Goal: Information Seeking & Learning: Check status

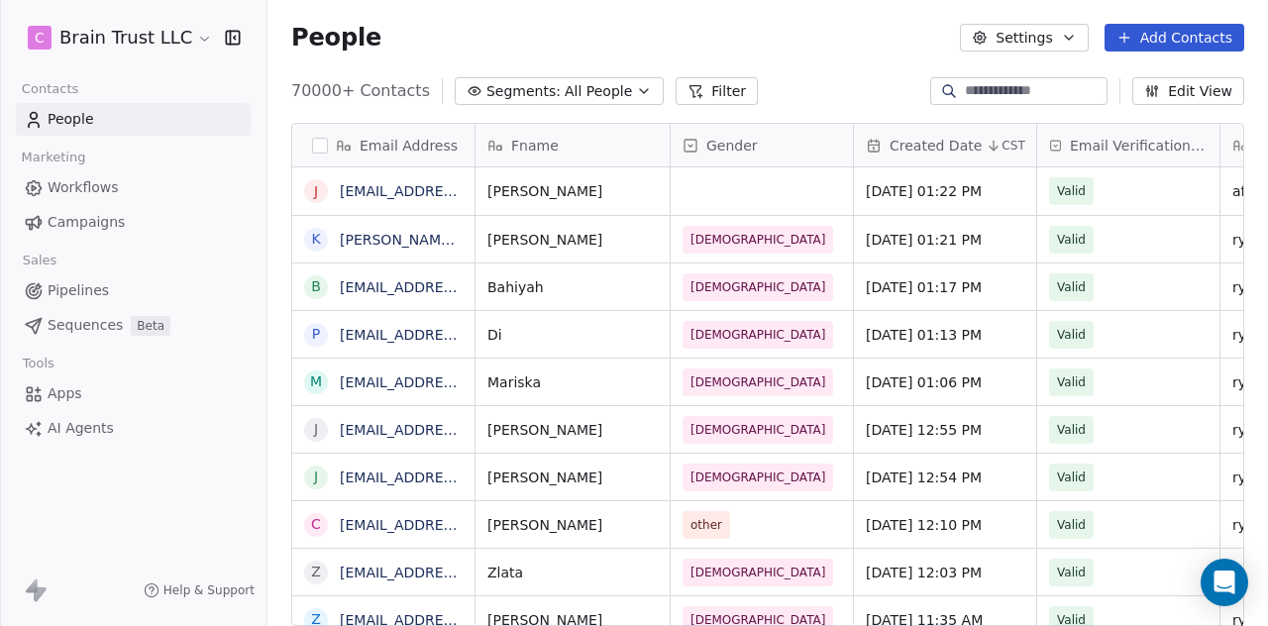
scroll to position [535, 984]
click at [87, 217] on span "Campaigns" at bounding box center [86, 222] width 77 height 21
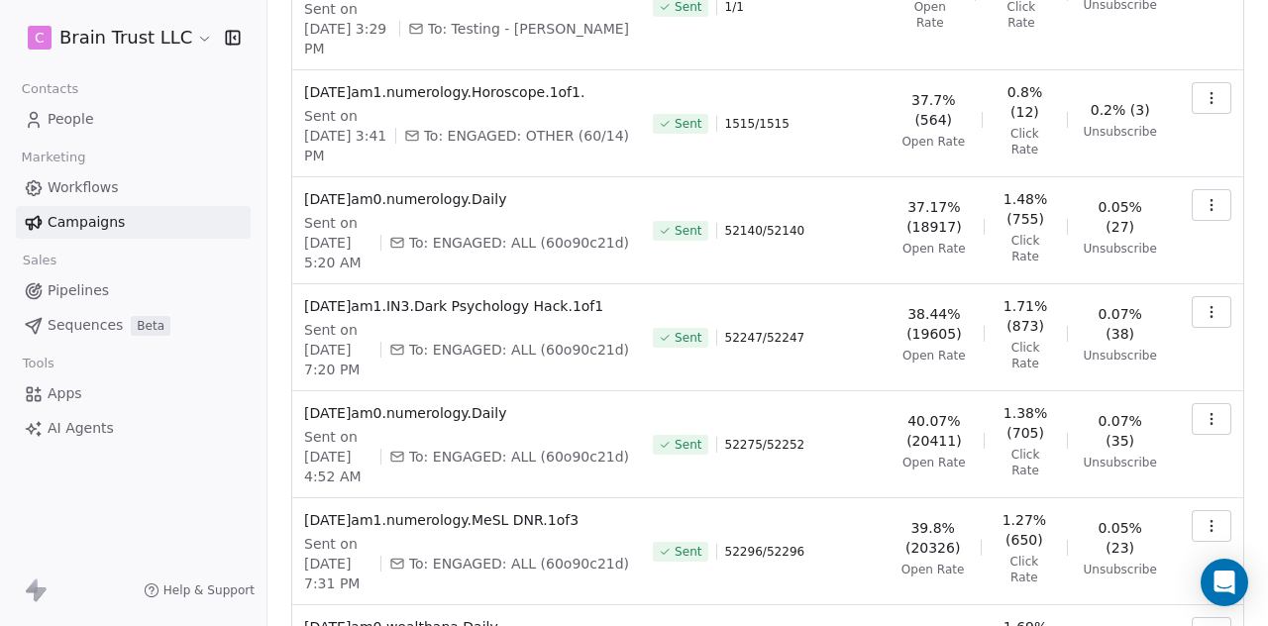
scroll to position [611, 0]
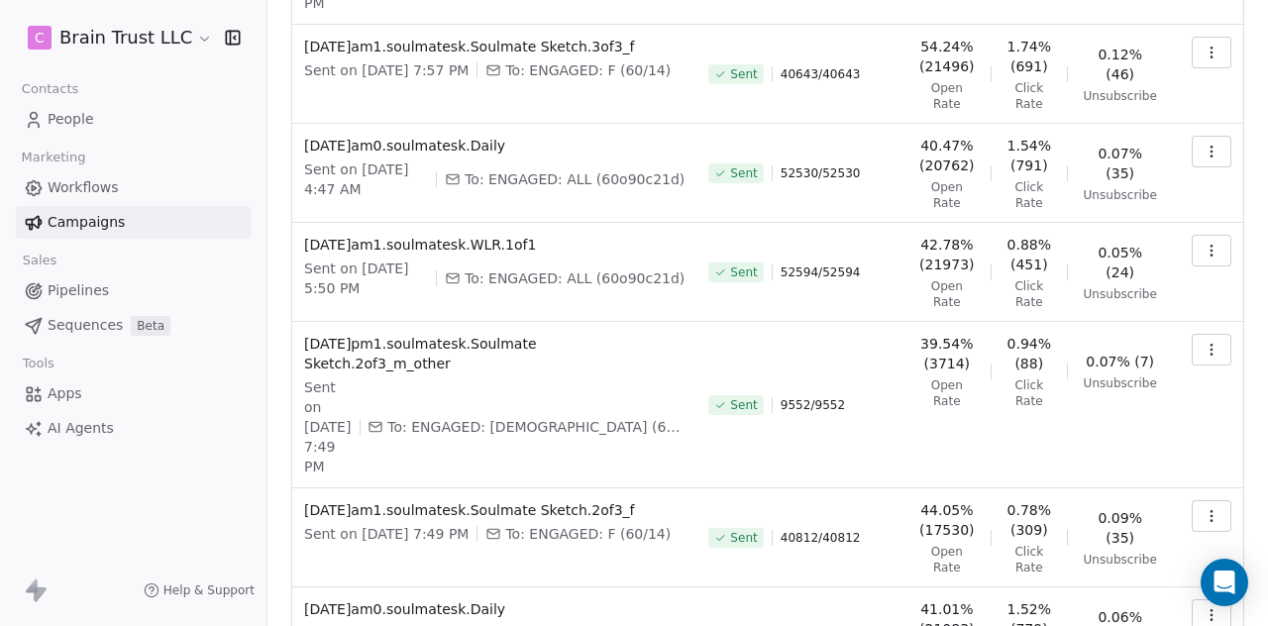
scroll to position [710, 0]
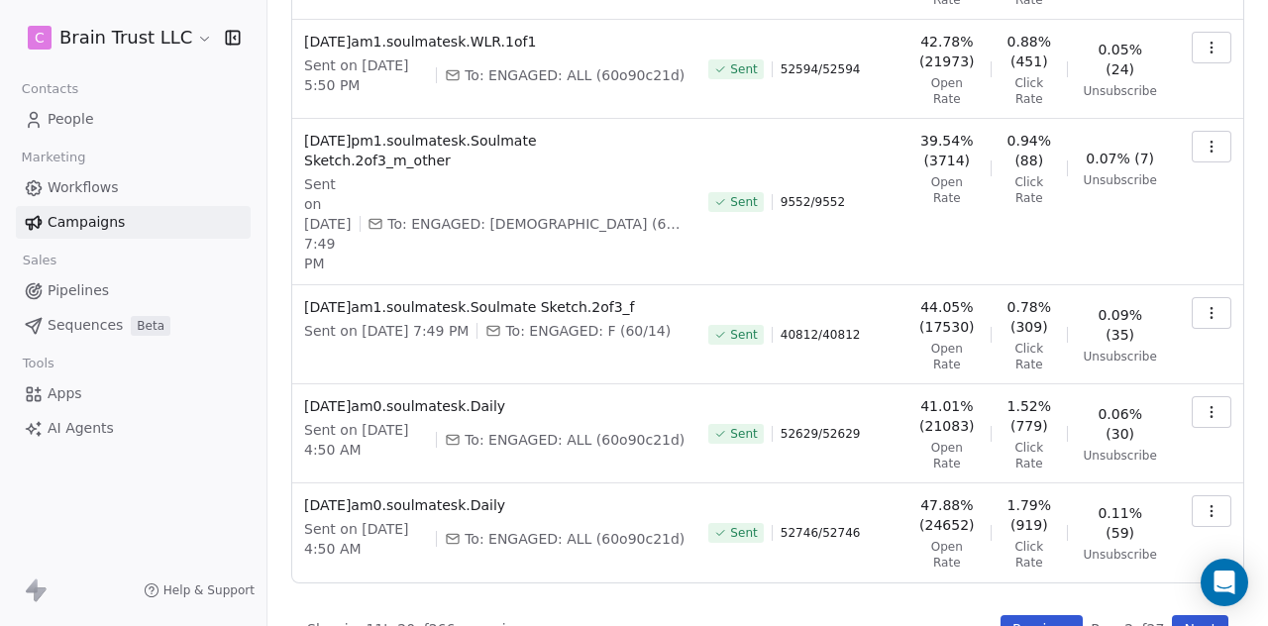
click at [1016, 615] on button "Previous" at bounding box center [1041, 629] width 82 height 28
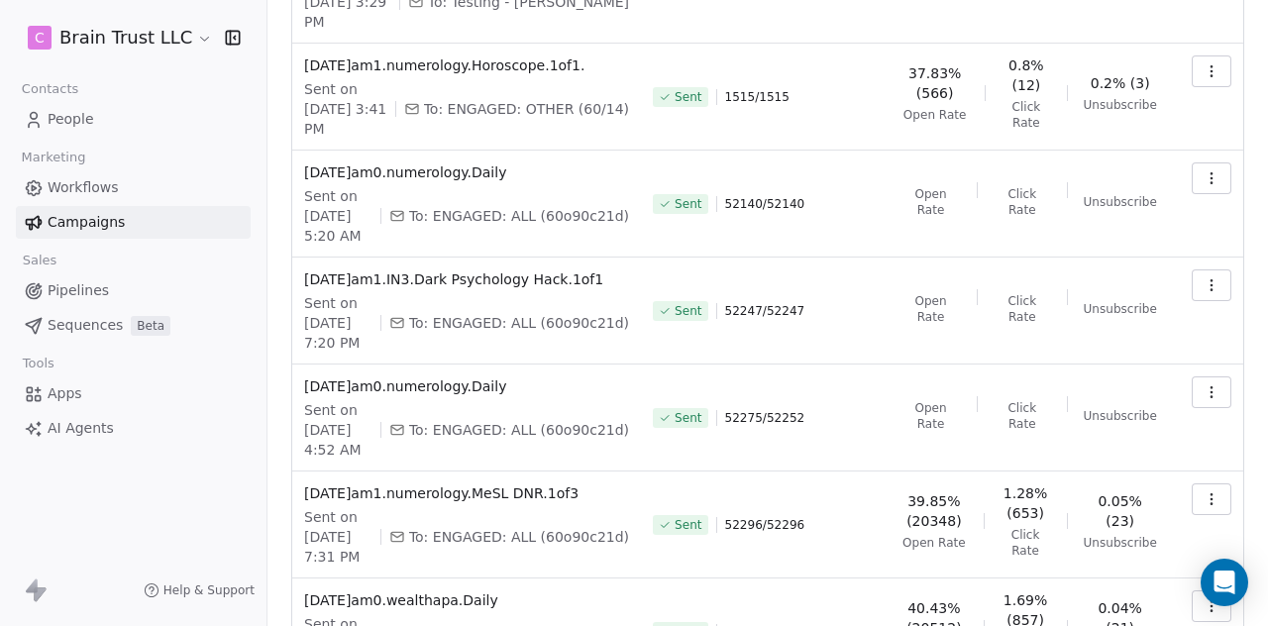
scroll to position [611, 0]
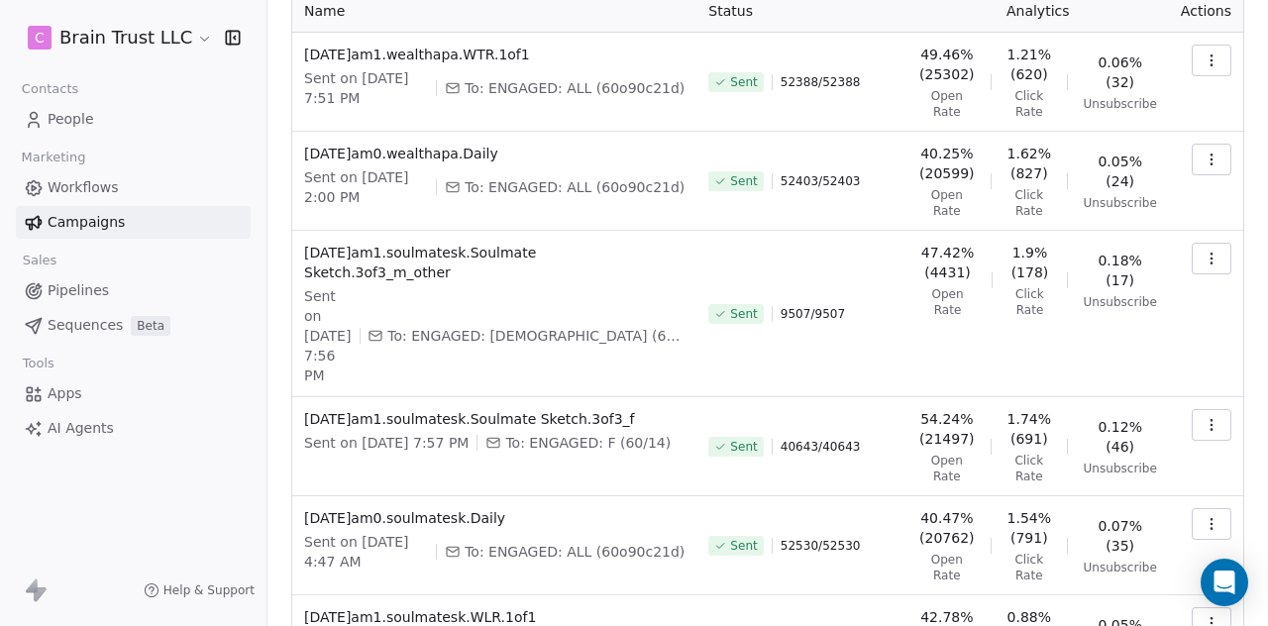
scroll to position [117, 0]
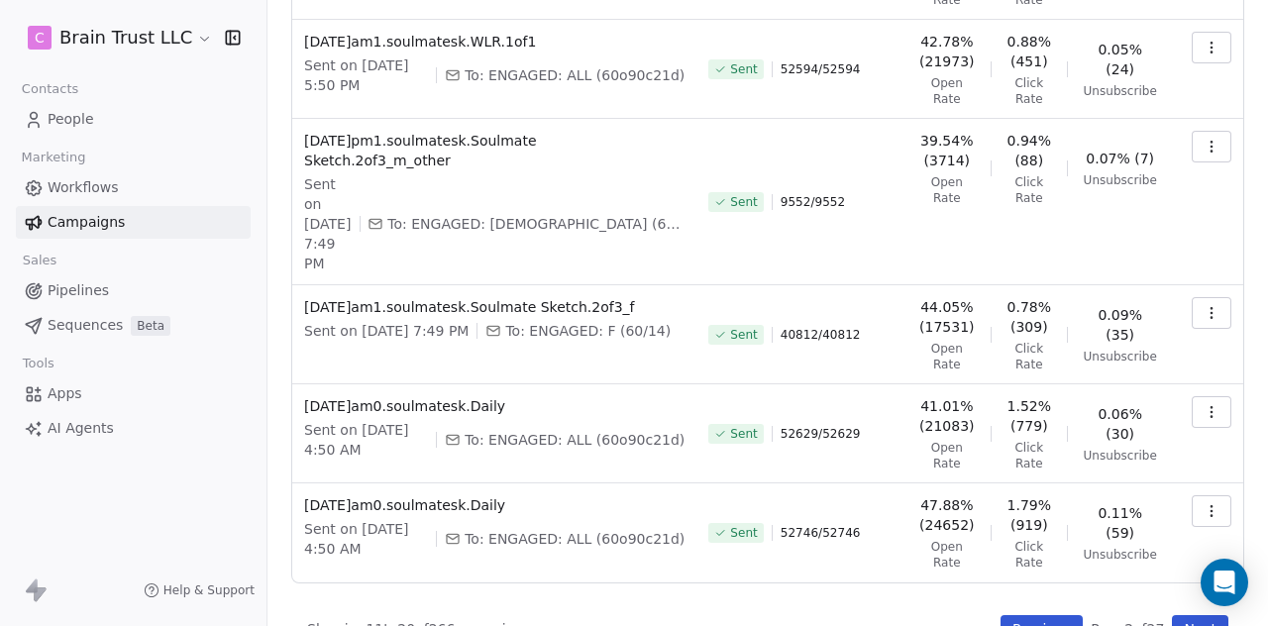
click at [1016, 615] on button "Previous" at bounding box center [1041, 629] width 82 height 28
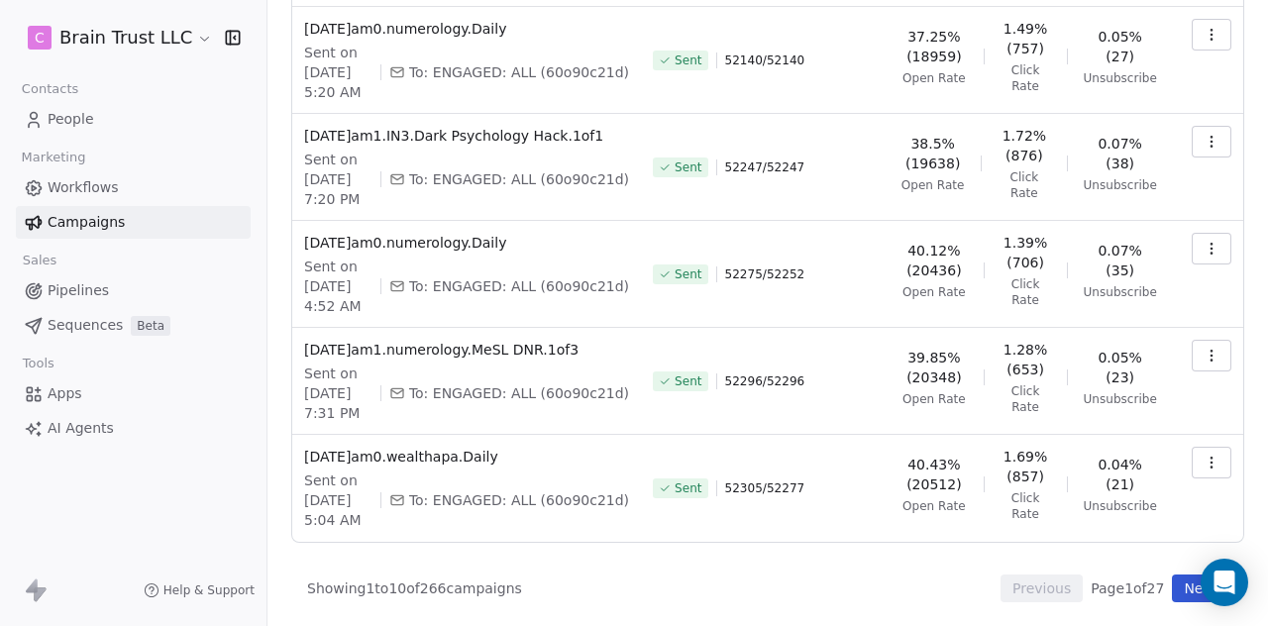
scroll to position [611, 0]
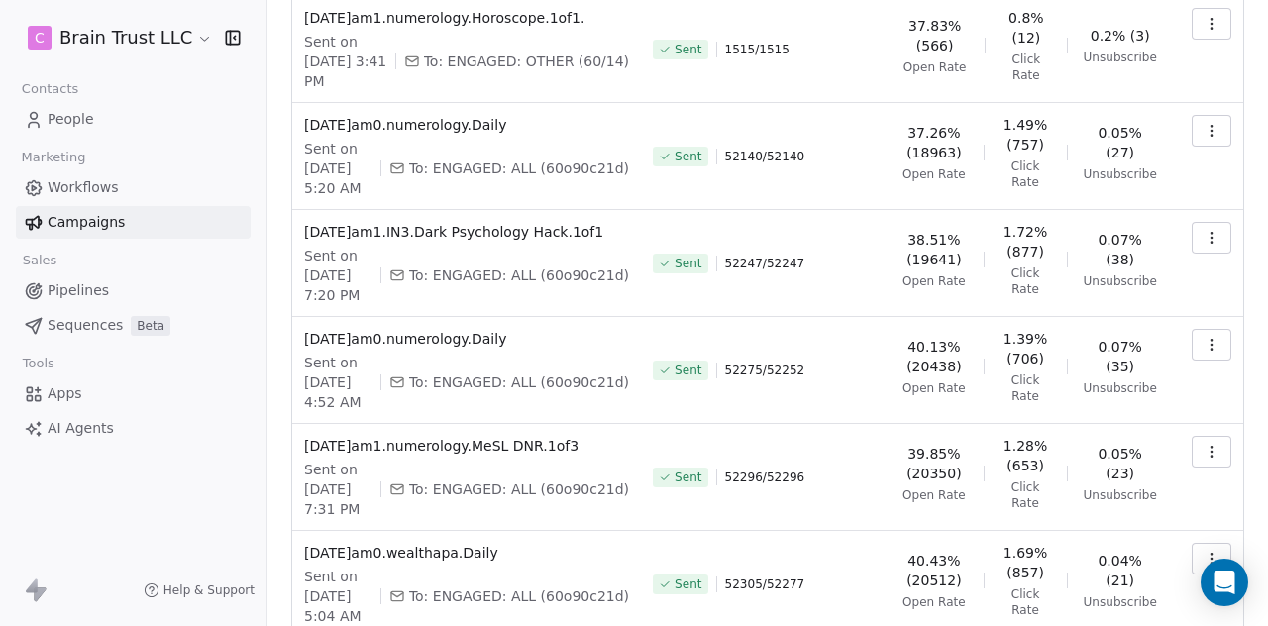
click at [1205, 543] on button "button" at bounding box center [1211, 559] width 40 height 32
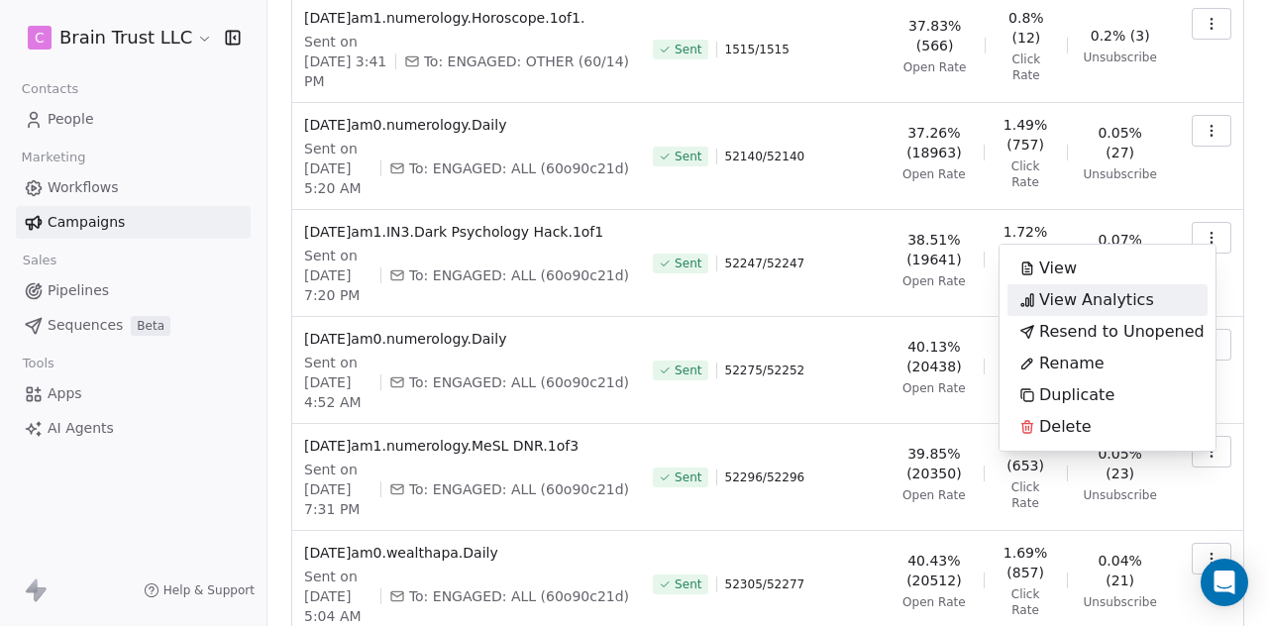
click at [1095, 294] on span "View Analytics" at bounding box center [1096, 300] width 115 height 24
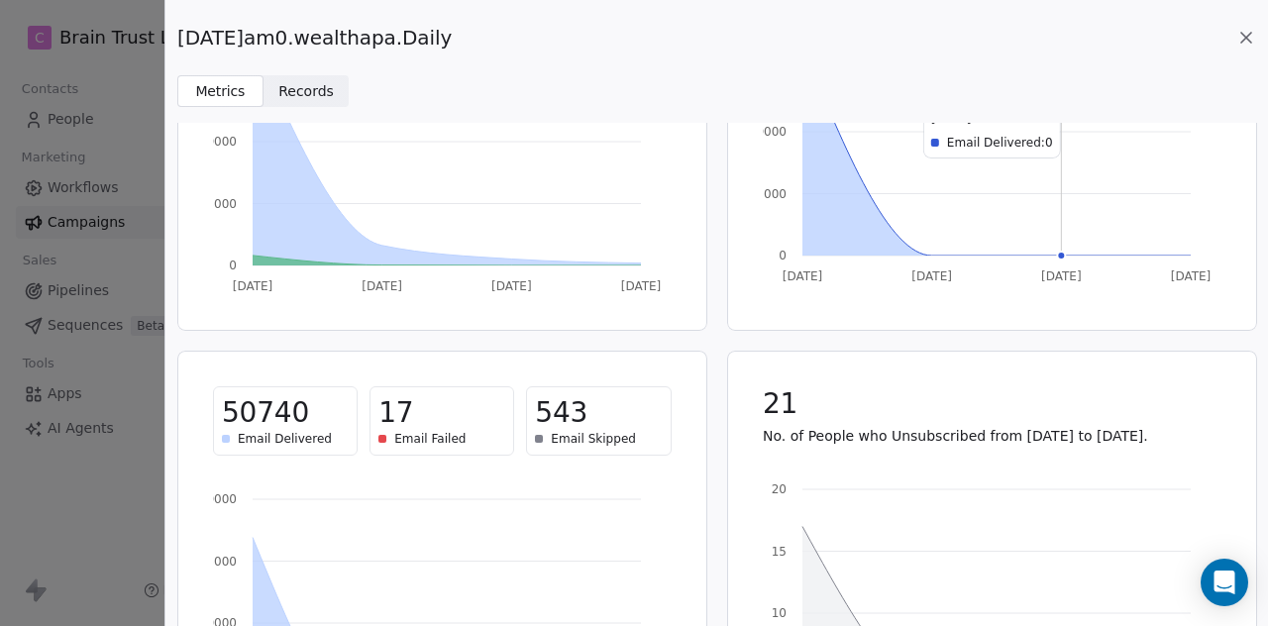
scroll to position [266, 0]
drag, startPoint x: 471, startPoint y: 37, endPoint x: 181, endPoint y: 35, distance: 290.2
click at [181, 35] on div "[DATE]am0.wealthapa.Daily" at bounding box center [716, 38] width 1078 height 28
copy span "[DATE]am0.wealthapa.Daily"
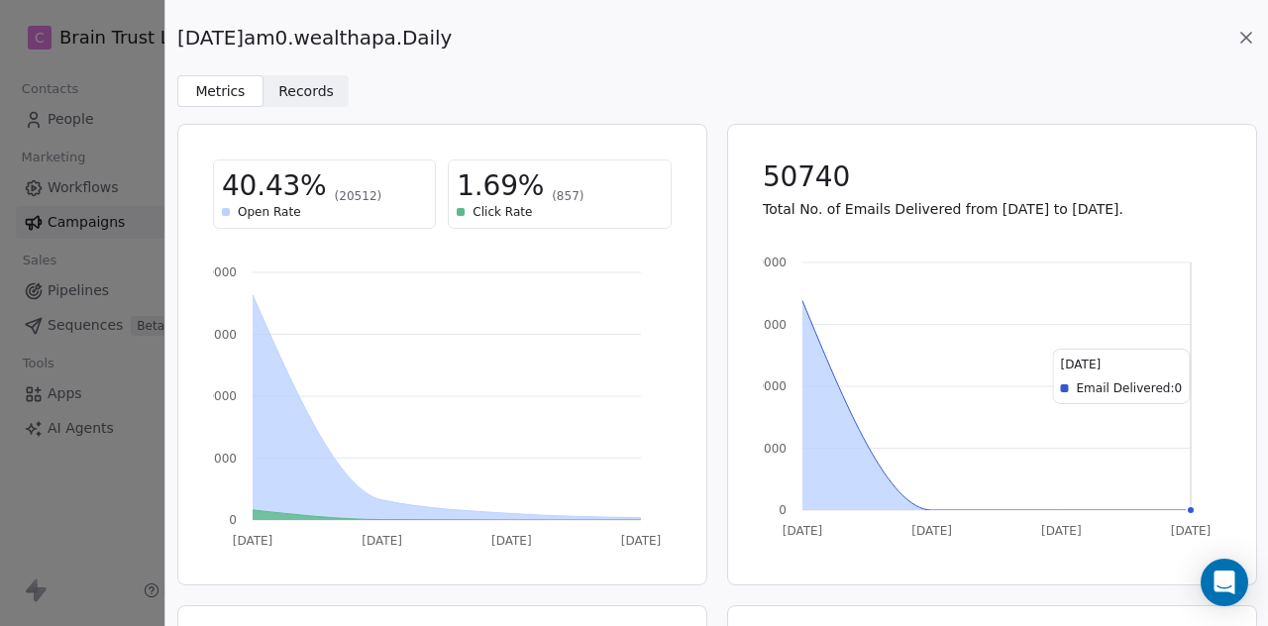
scroll to position [0, 0]
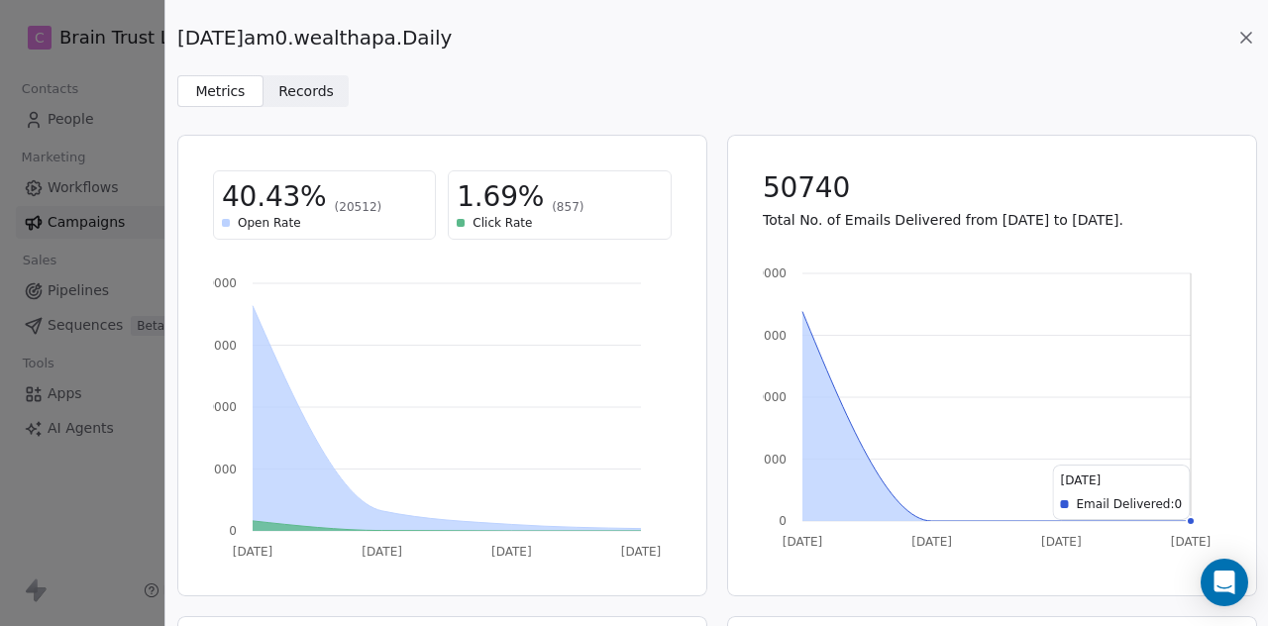
click at [1244, 37] on icon at bounding box center [1246, 38] width 20 height 20
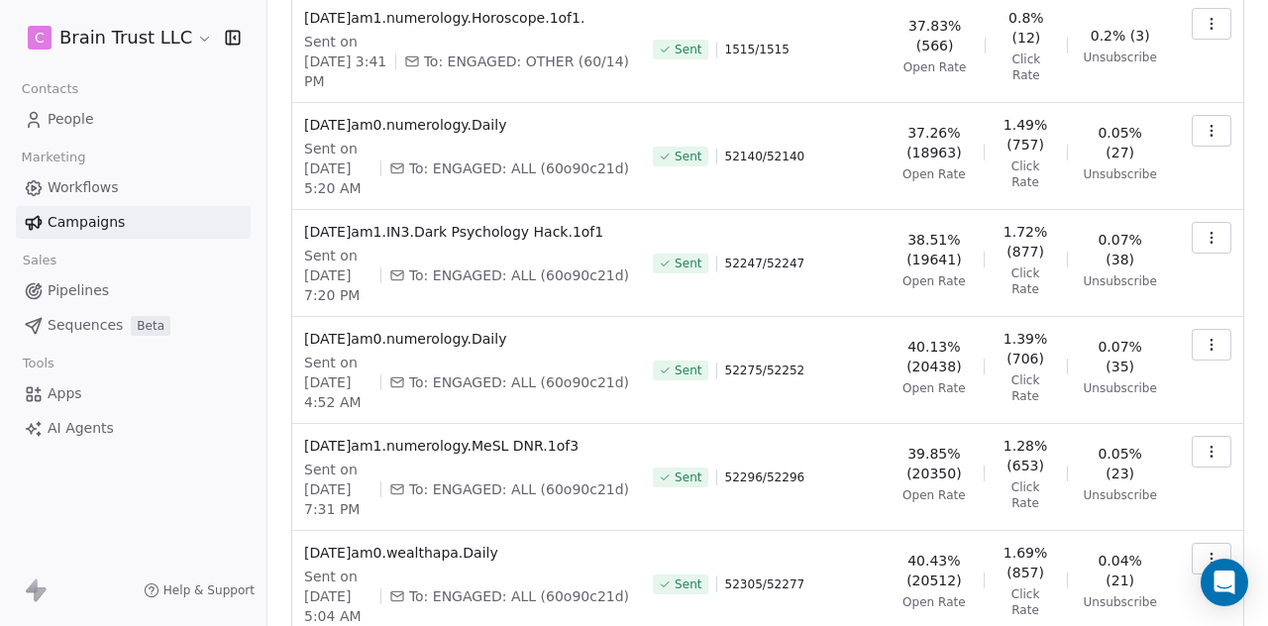
click at [1203, 444] on icon "button" at bounding box center [1211, 452] width 16 height 16
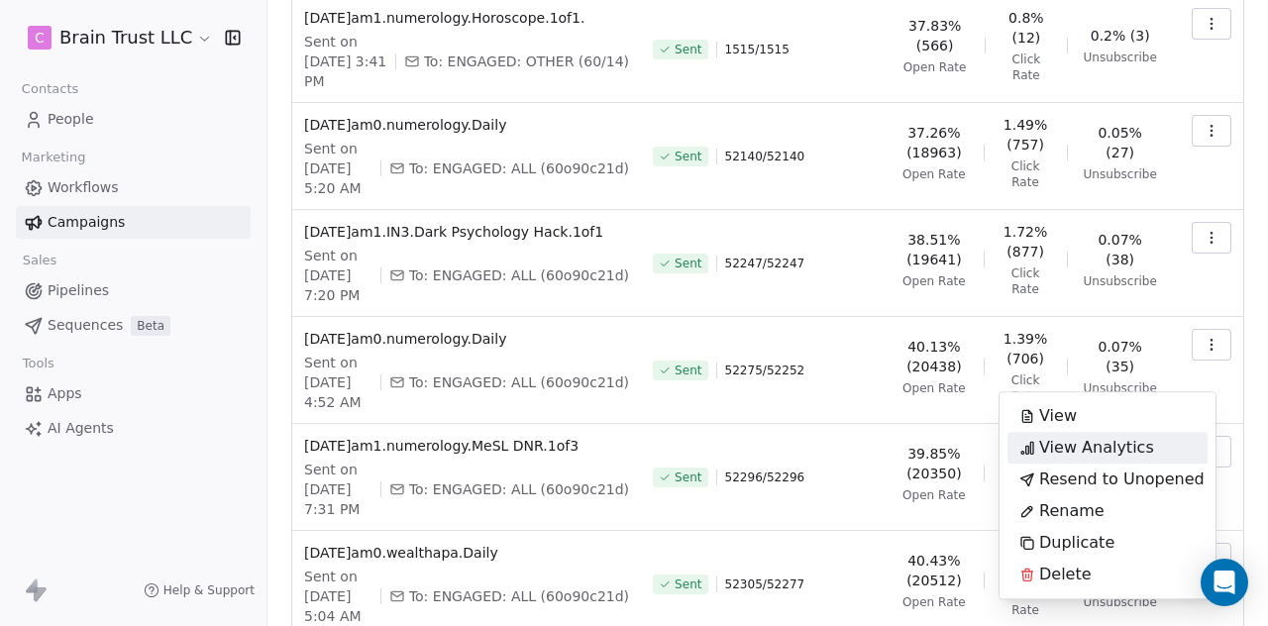
click at [1128, 448] on span "View Analytics" at bounding box center [1096, 448] width 115 height 24
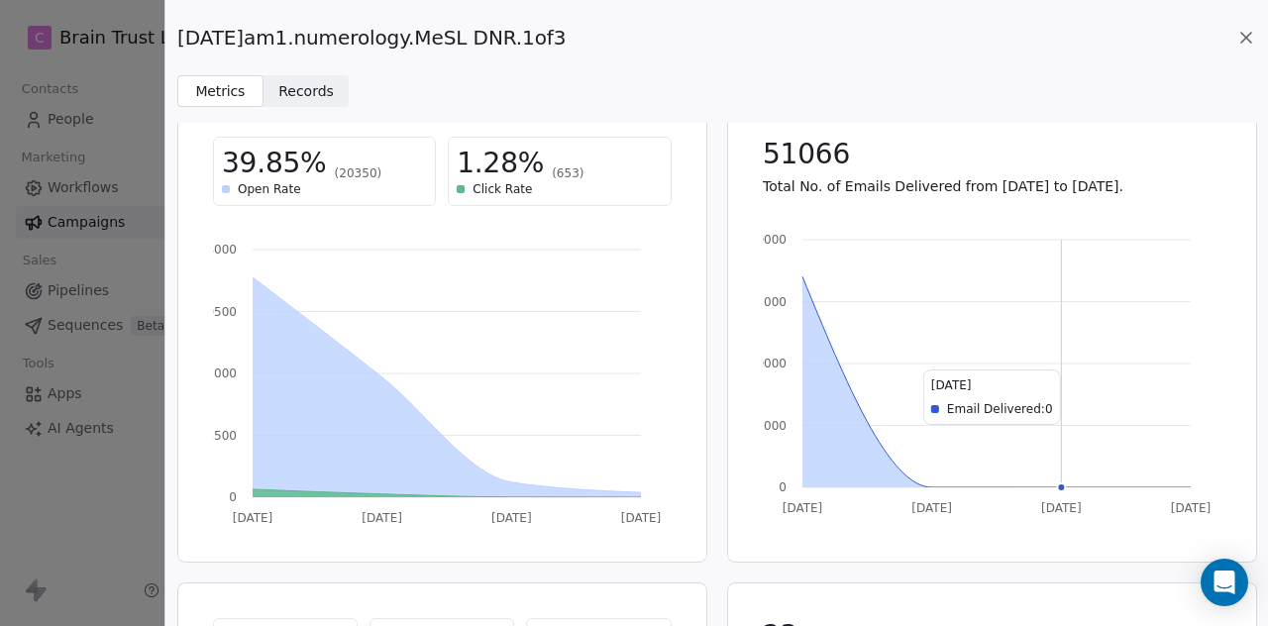
scroll to position [32, 0]
click at [1246, 35] on icon at bounding box center [1246, 38] width 20 height 20
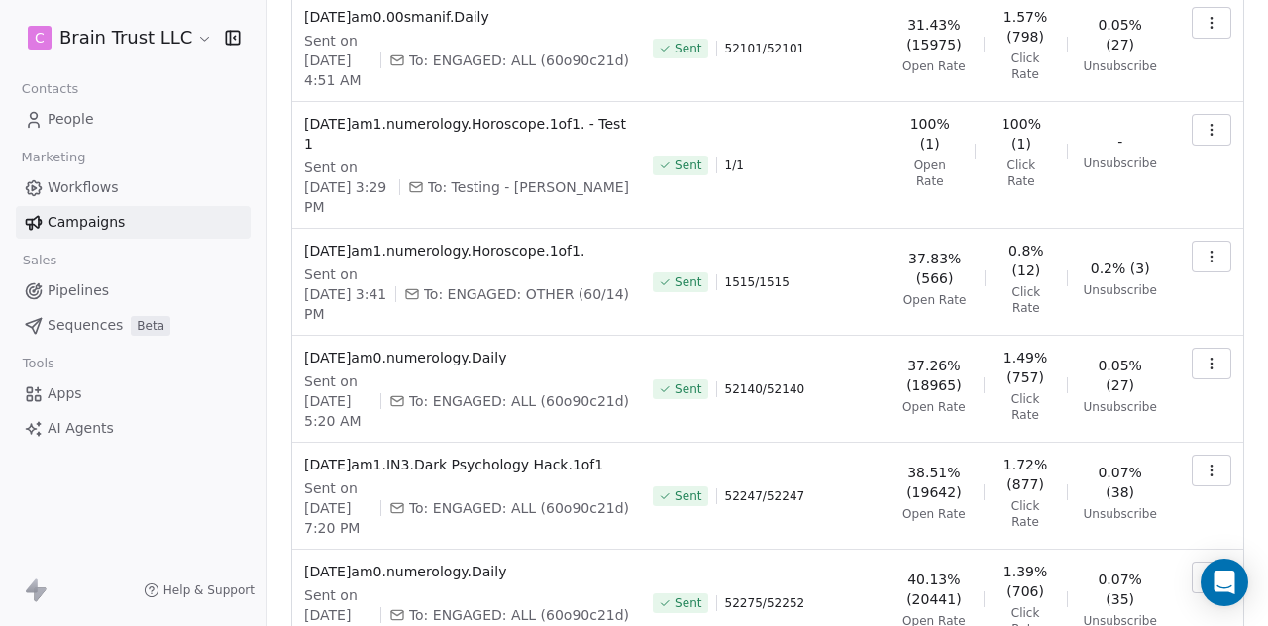
scroll to position [377, 0]
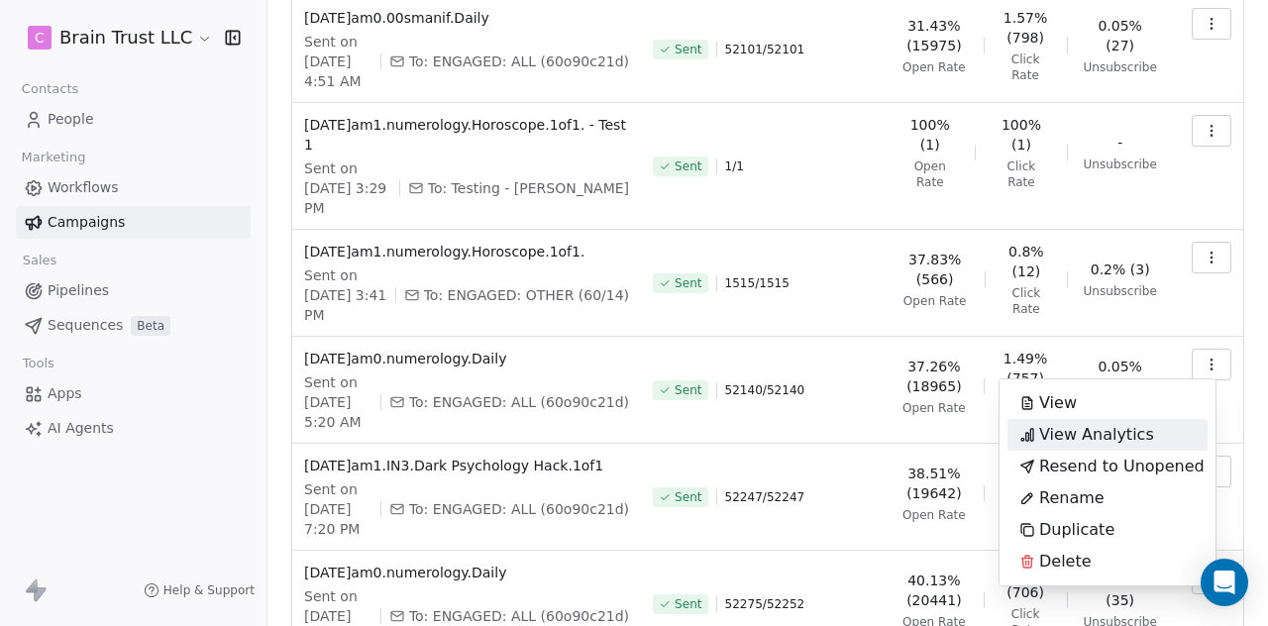
click at [1071, 434] on span "View Analytics" at bounding box center [1096, 435] width 115 height 24
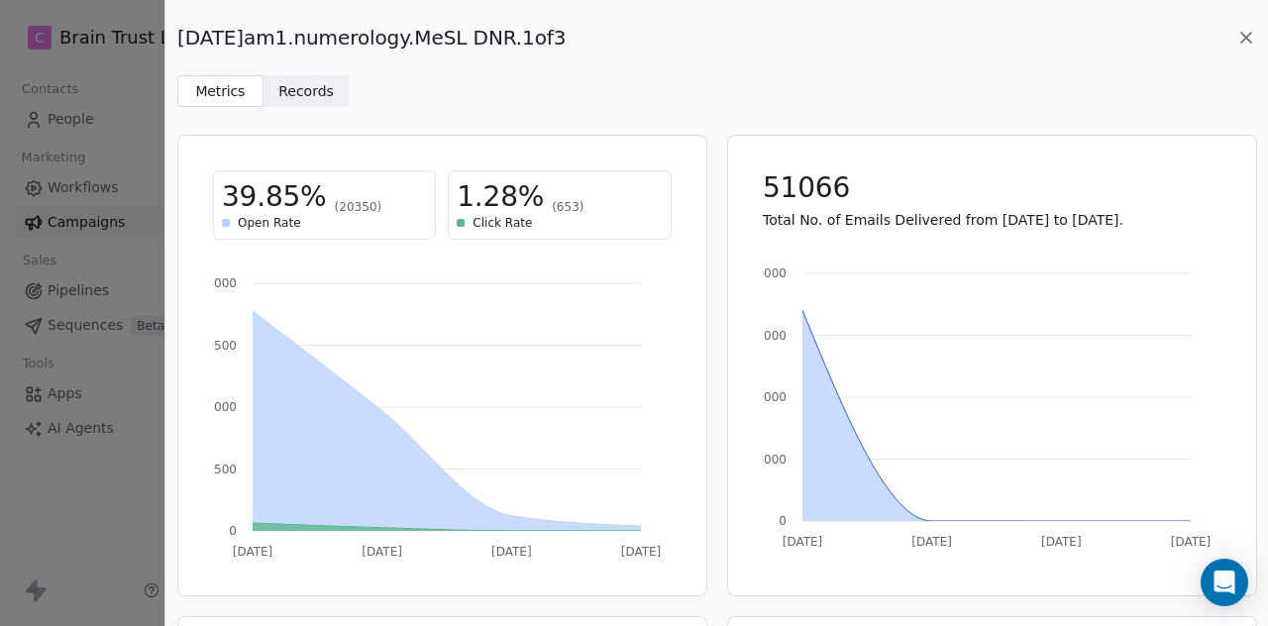
drag, startPoint x: 576, startPoint y: 33, endPoint x: 172, endPoint y: 43, distance: 404.2
click at [172, 43] on div "[DATE]am1.numerology.MeSL DNR.1of3 Metrics Metrics Records Records" at bounding box center [716, 53] width 1102 height 107
copy span "[DATE]am1.numerology.MeSL DNR.1of3"
click at [1243, 37] on icon at bounding box center [1246, 38] width 20 height 20
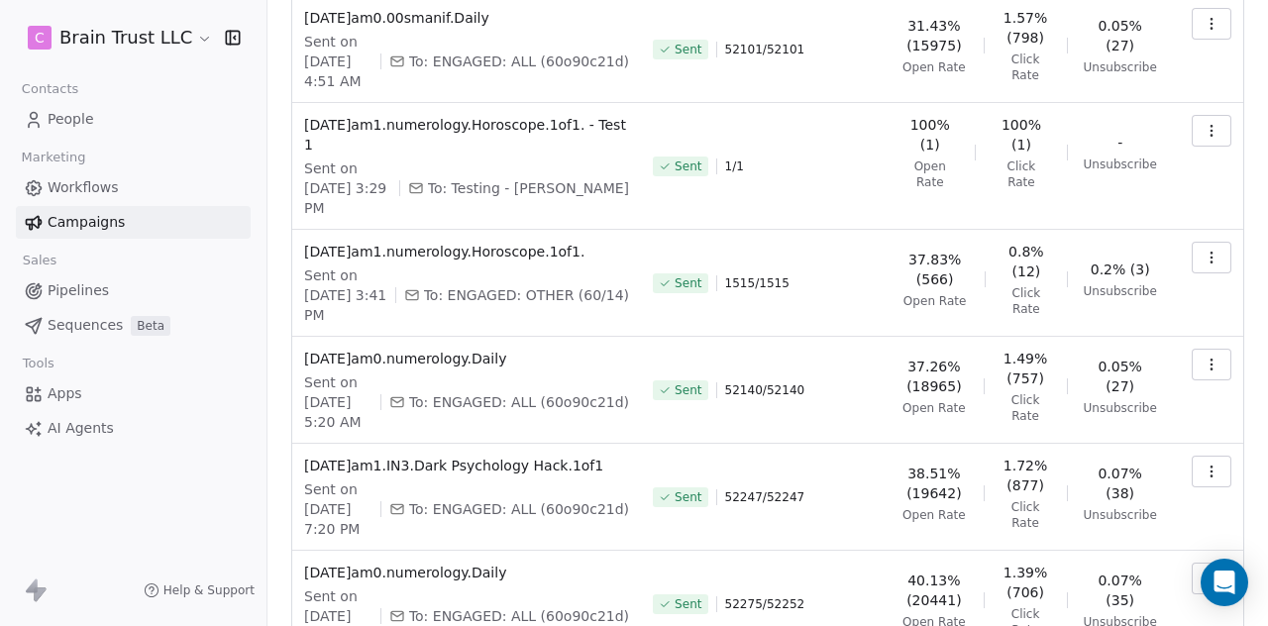
click at [1203, 570] on icon "button" at bounding box center [1211, 578] width 16 height 16
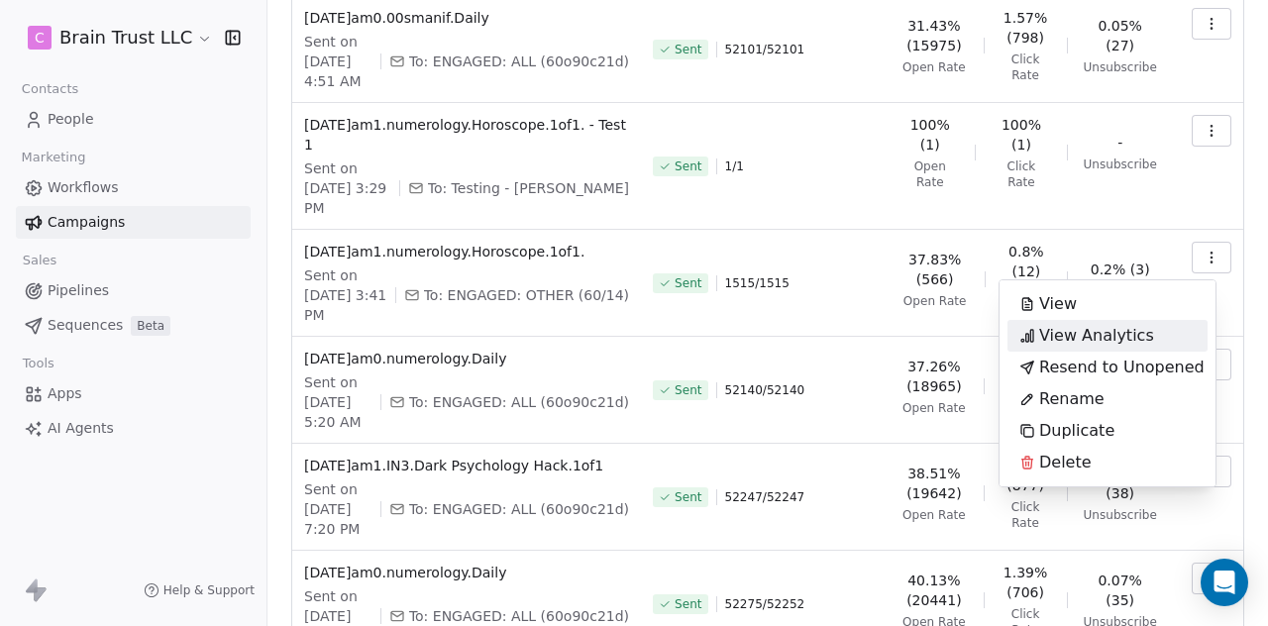
click at [1100, 338] on span "View Analytics" at bounding box center [1096, 336] width 115 height 24
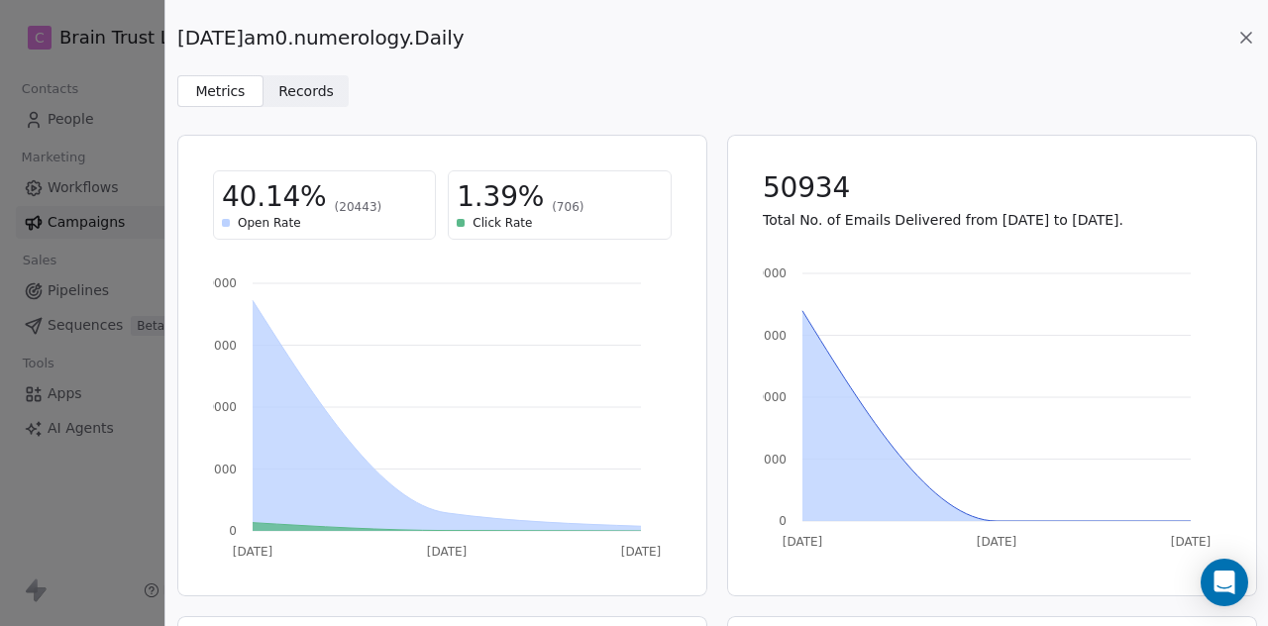
drag, startPoint x: 487, startPoint y: 33, endPoint x: 180, endPoint y: 35, distance: 307.0
click at [180, 35] on div "[DATE]am0.numerology.Daily" at bounding box center [716, 38] width 1078 height 28
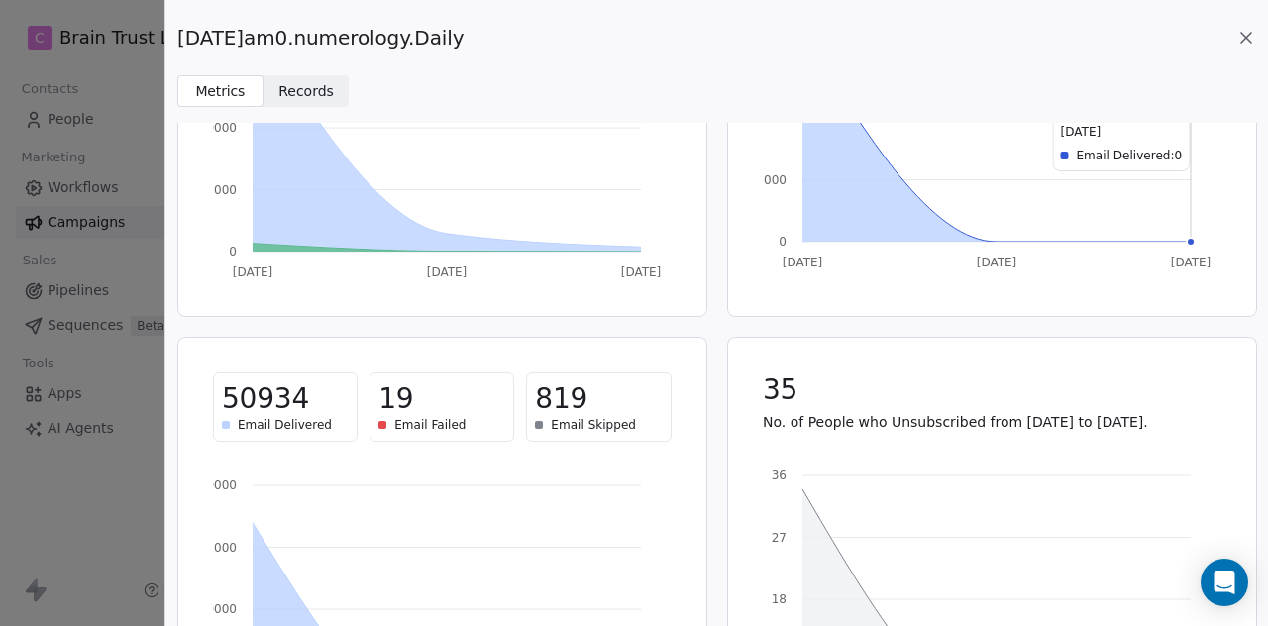
scroll to position [282, 0]
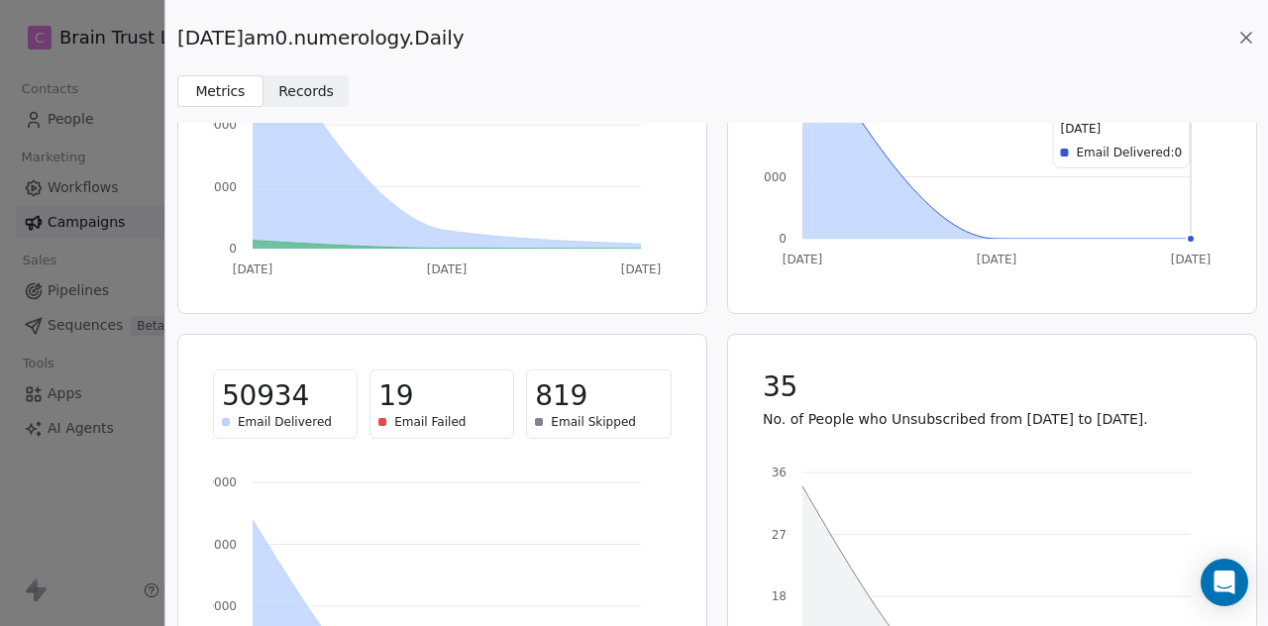
click at [1244, 35] on icon at bounding box center [1246, 38] width 10 height 10
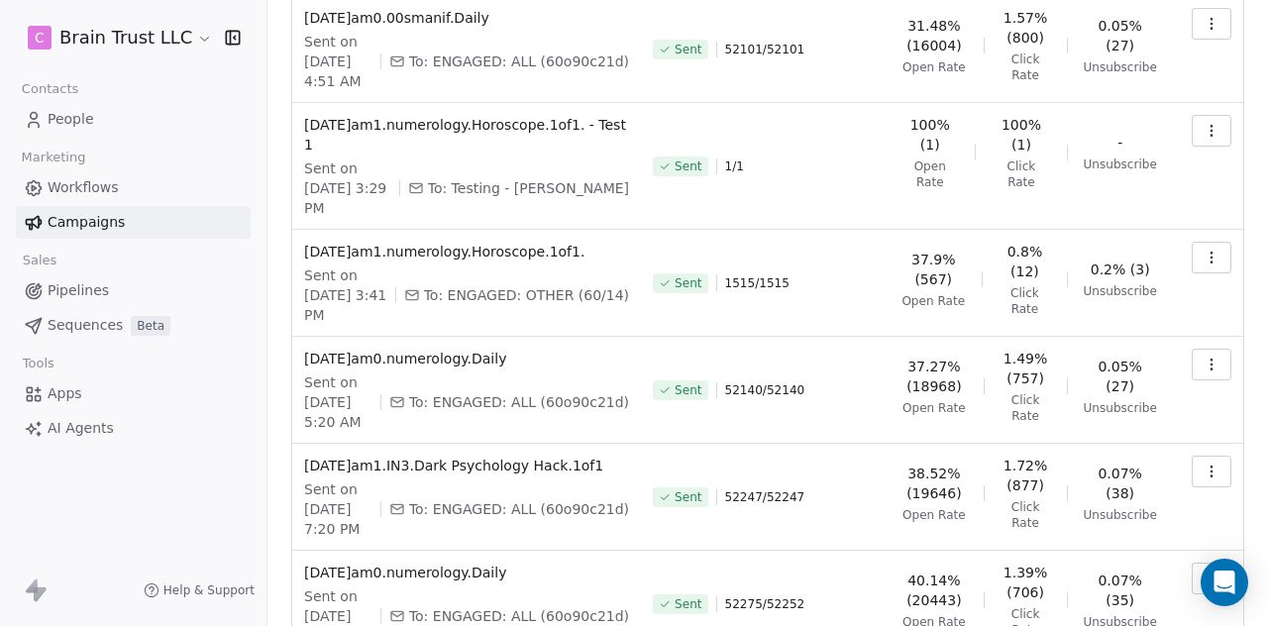
click at [1203, 570] on icon "button" at bounding box center [1211, 578] width 16 height 16
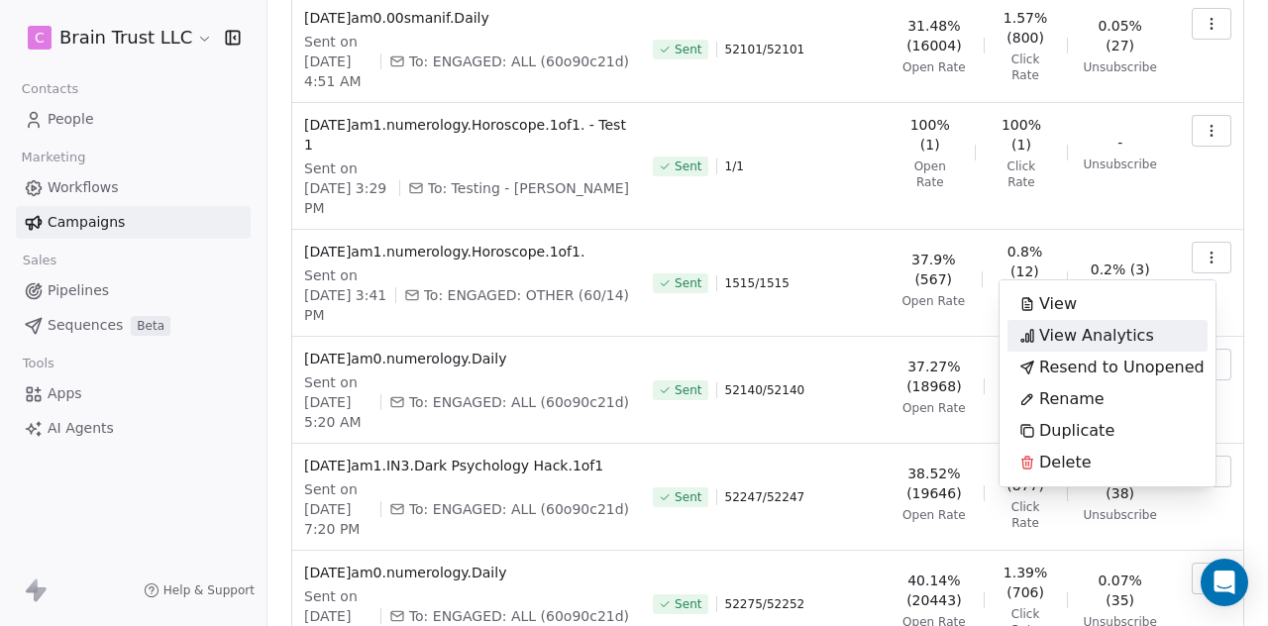
click at [1115, 336] on span "View Analytics" at bounding box center [1096, 336] width 115 height 24
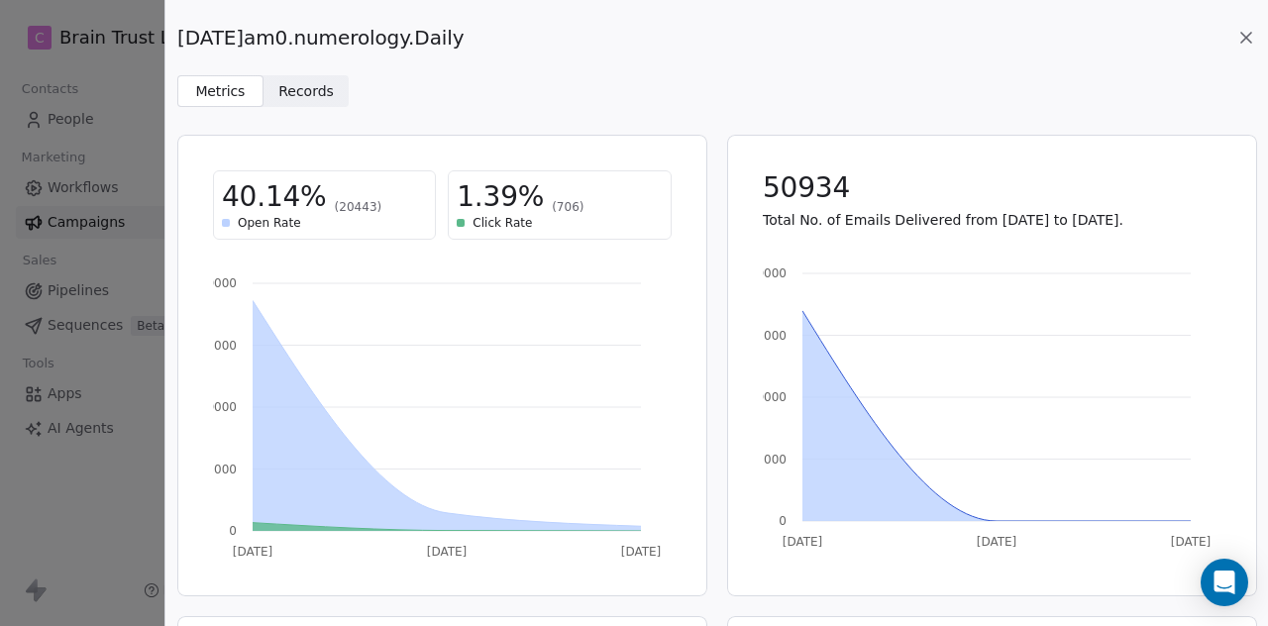
drag, startPoint x: 486, startPoint y: 35, endPoint x: 177, endPoint y: 39, distance: 309.0
click at [177, 39] on span "[DATE]am0.numerology.Daily" at bounding box center [320, 38] width 286 height 28
copy span "[DATE]am0.numerology.Daily"
click at [1247, 39] on icon at bounding box center [1246, 38] width 10 height 10
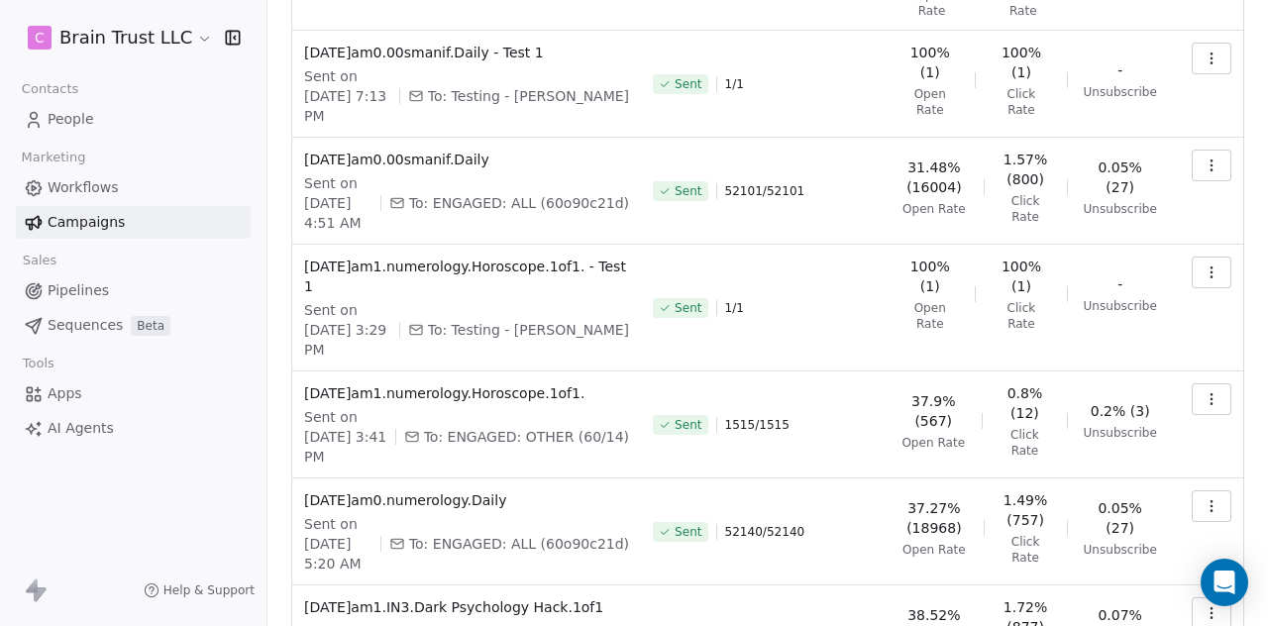
scroll to position [235, 0]
click at [1203, 606] on icon "button" at bounding box center [1211, 614] width 16 height 16
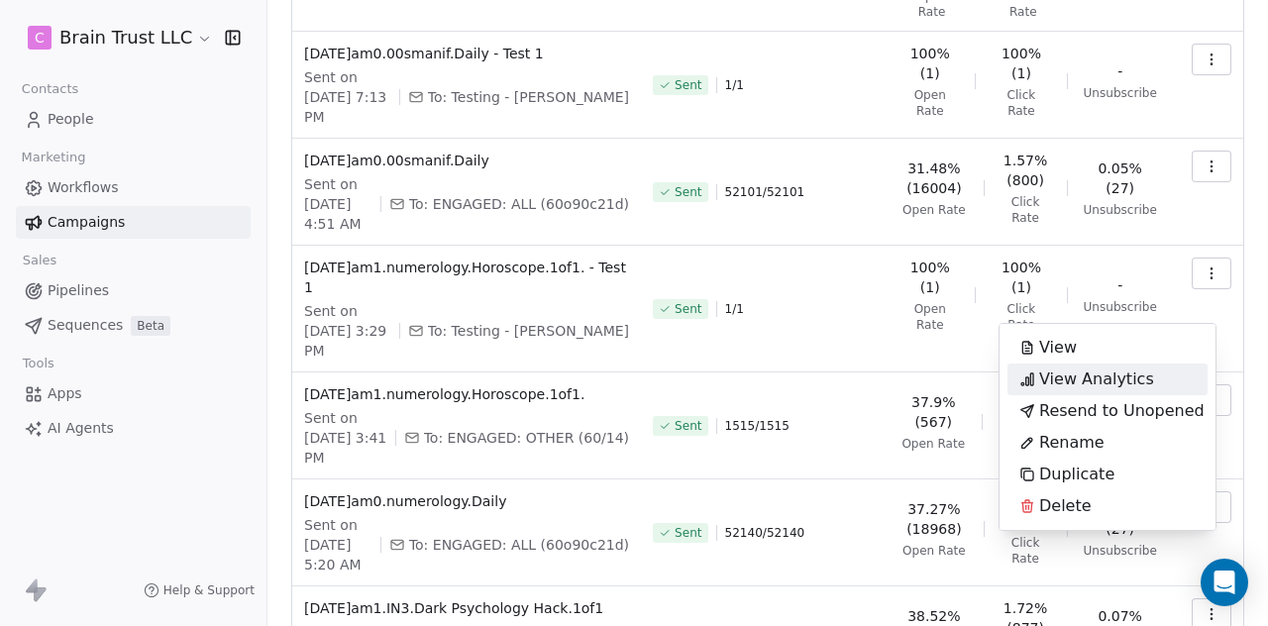
click at [1107, 379] on span "View Analytics" at bounding box center [1096, 379] width 115 height 24
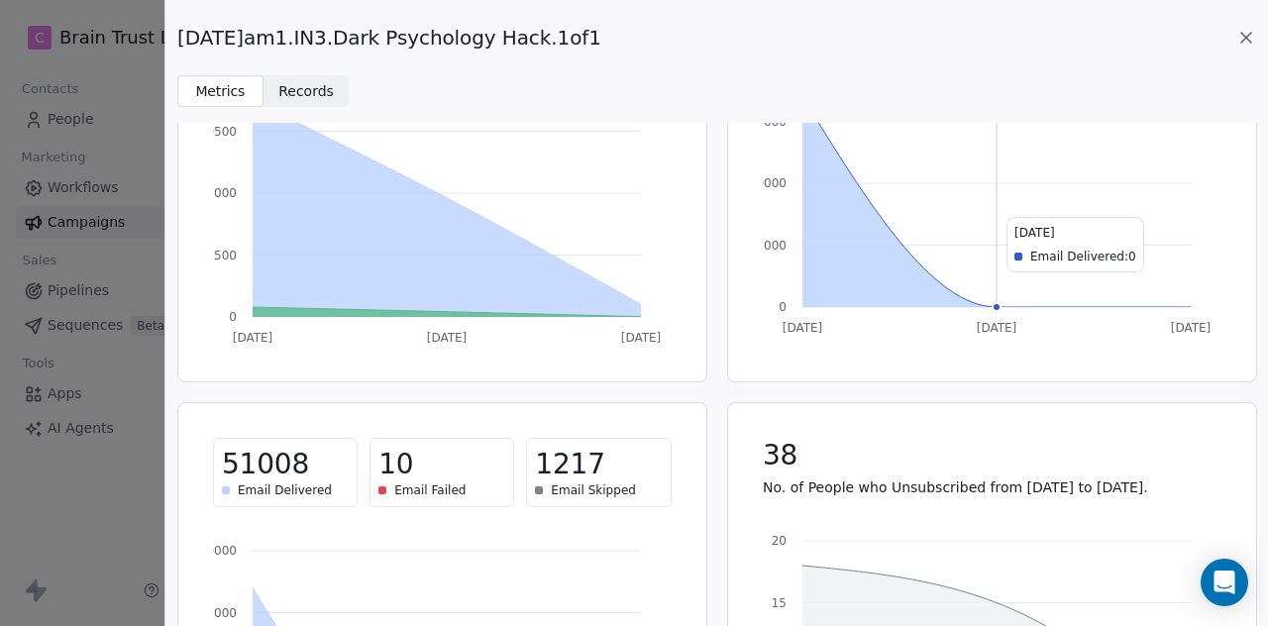
scroll to position [214, 0]
drag, startPoint x: 603, startPoint y: 43, endPoint x: 182, endPoint y: 33, distance: 421.0
click at [182, 33] on span "[DATE]am1.IN3.Dark Psychology Hack.1of1" at bounding box center [389, 38] width 424 height 28
copy span "[DATE]am1.IN3.Dark Psychology Hack.1of1"
click at [1244, 31] on icon at bounding box center [1246, 38] width 20 height 20
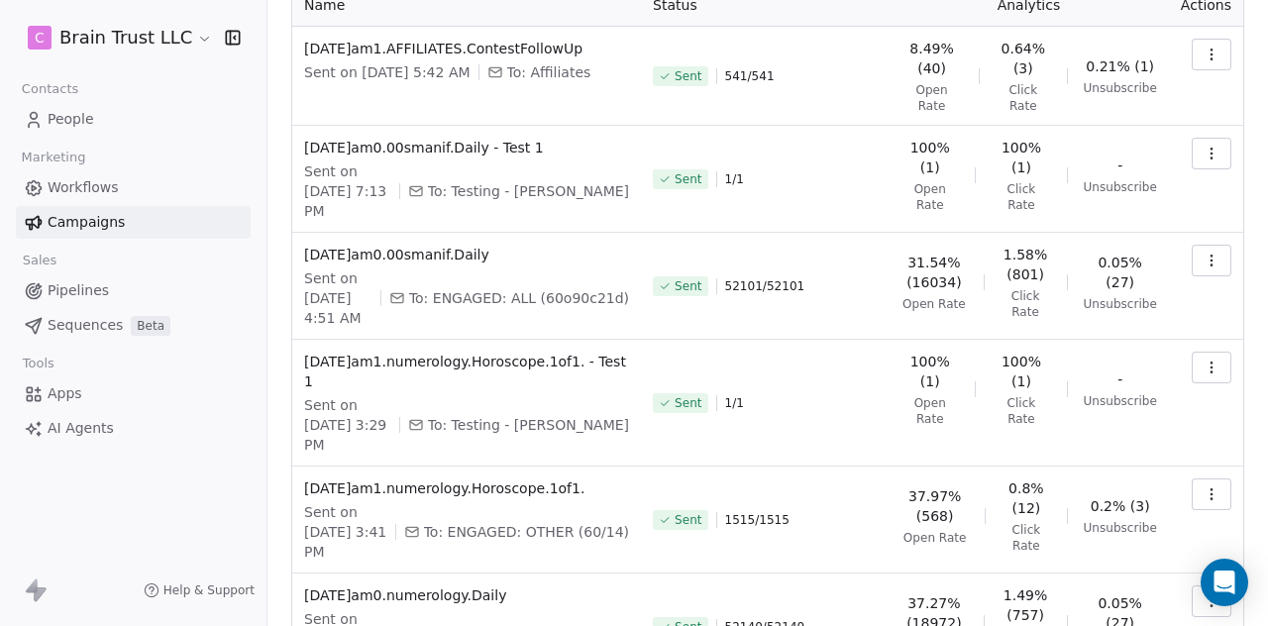
scroll to position [141, 0]
click at [1203, 593] on icon "button" at bounding box center [1211, 601] width 16 height 16
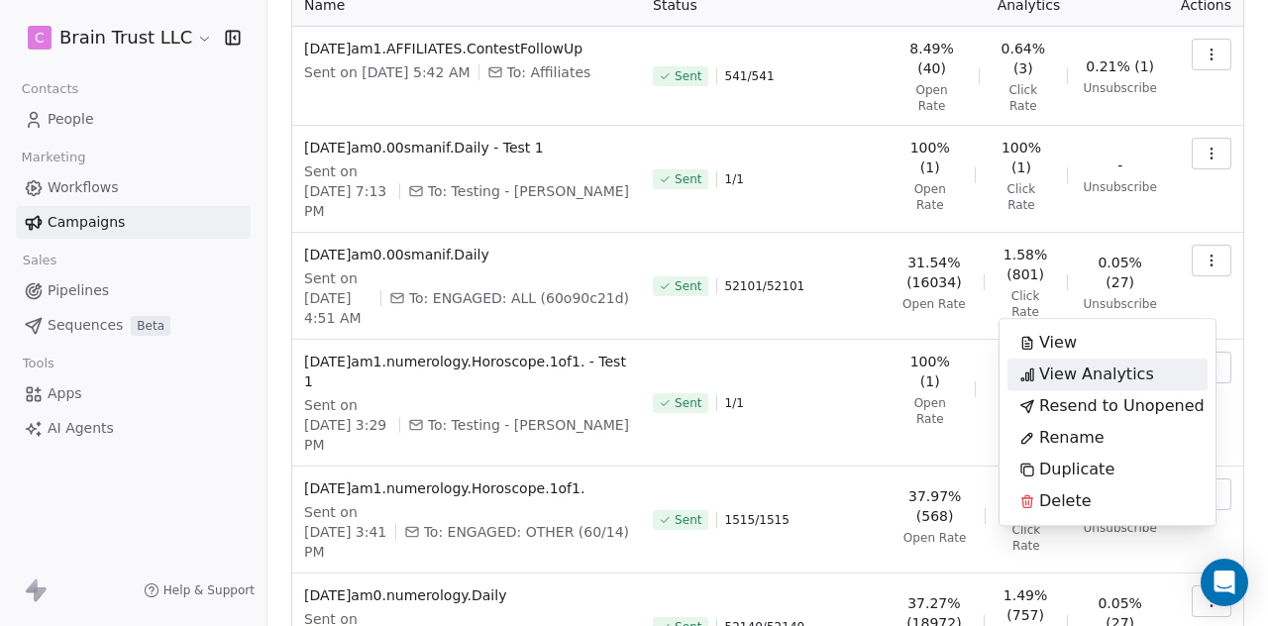
click at [1113, 371] on span "View Analytics" at bounding box center [1096, 374] width 115 height 24
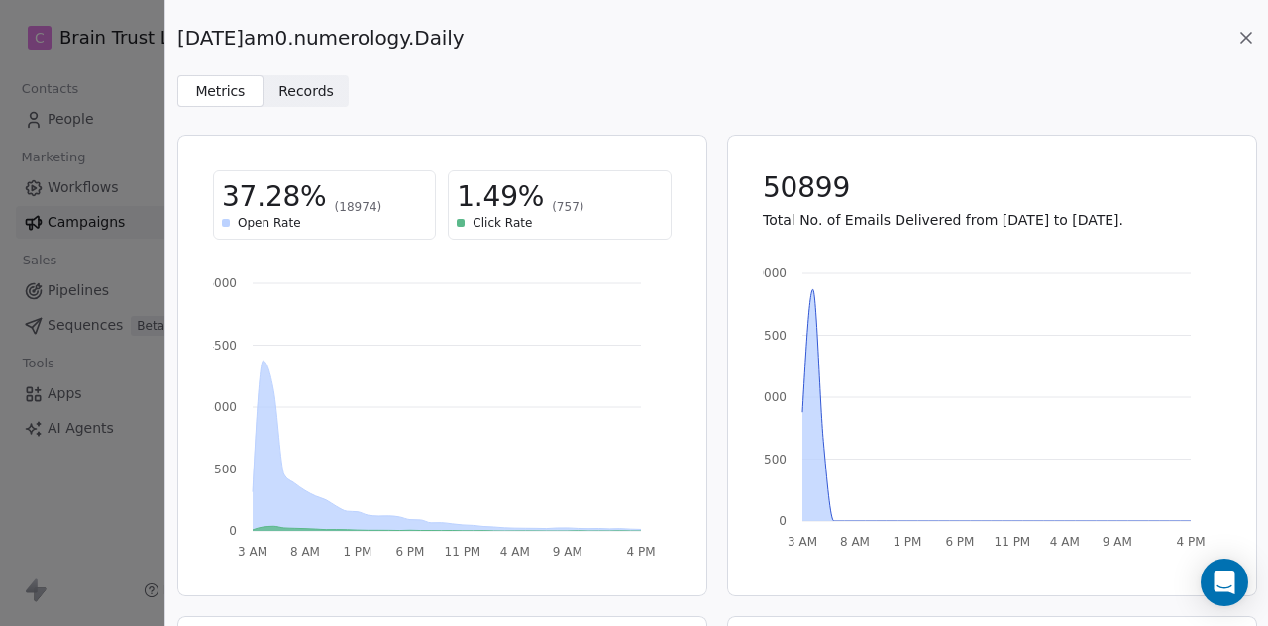
drag, startPoint x: 486, startPoint y: 35, endPoint x: 180, endPoint y: 35, distance: 306.0
click at [180, 35] on span "[DATE]am0.numerology.Daily" at bounding box center [320, 38] width 286 height 28
copy span "[DATE]am0.numerology.Daily"
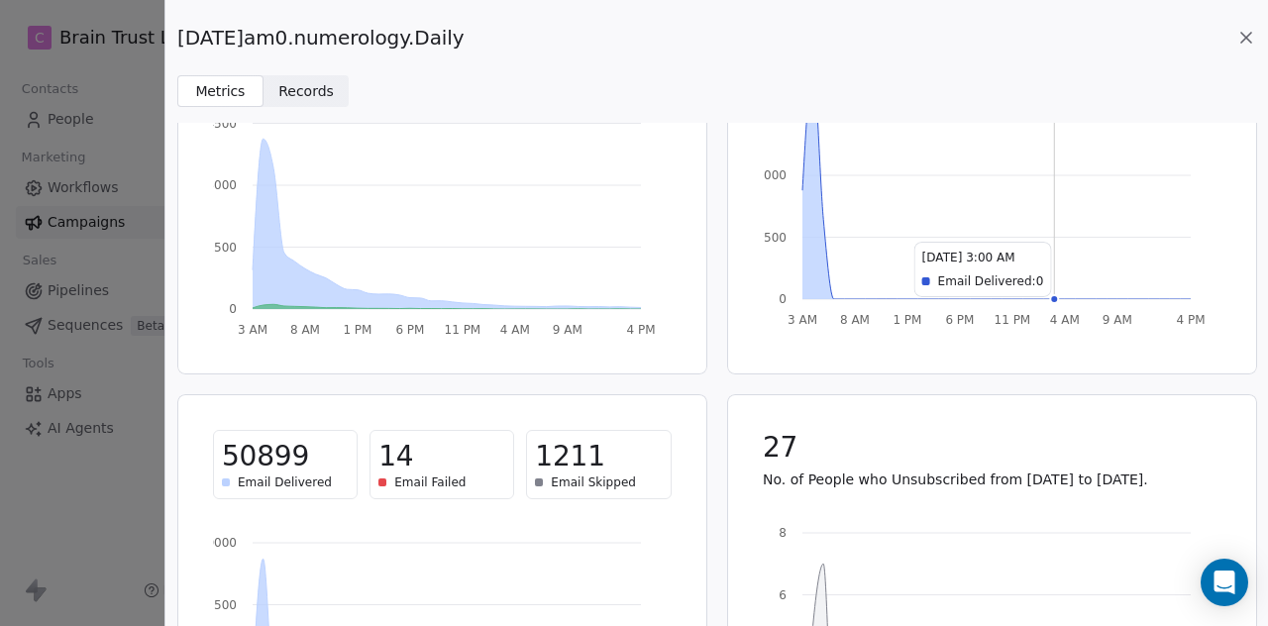
scroll to position [227, 0]
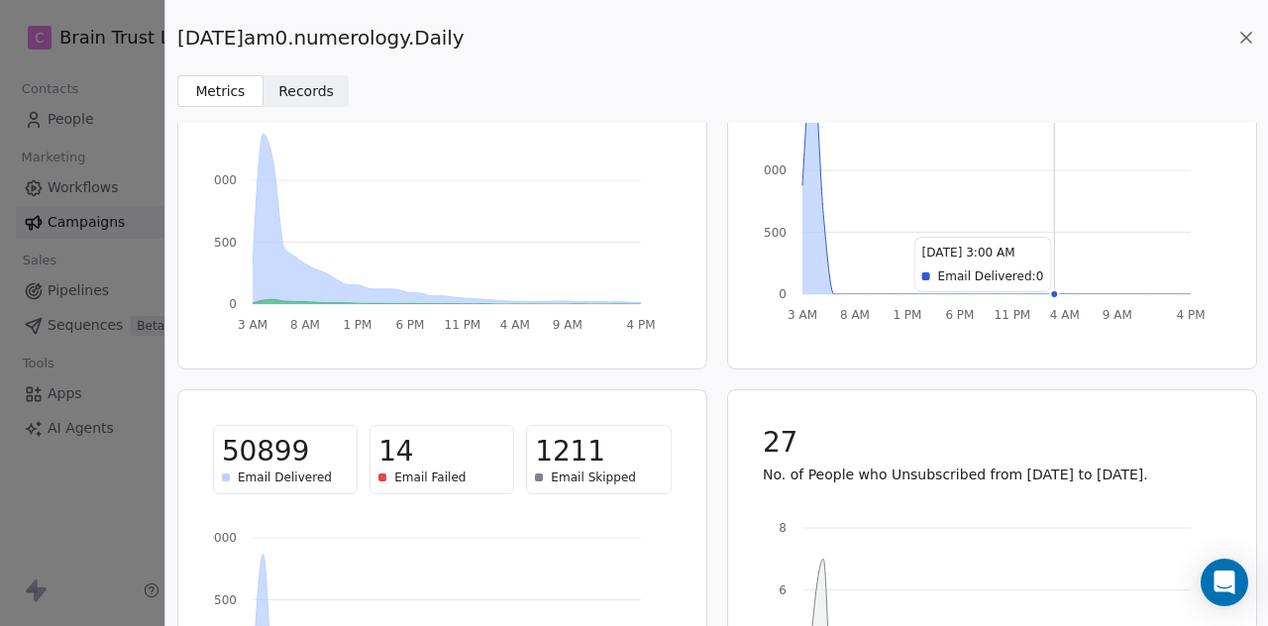
click at [1248, 43] on icon at bounding box center [1246, 38] width 20 height 20
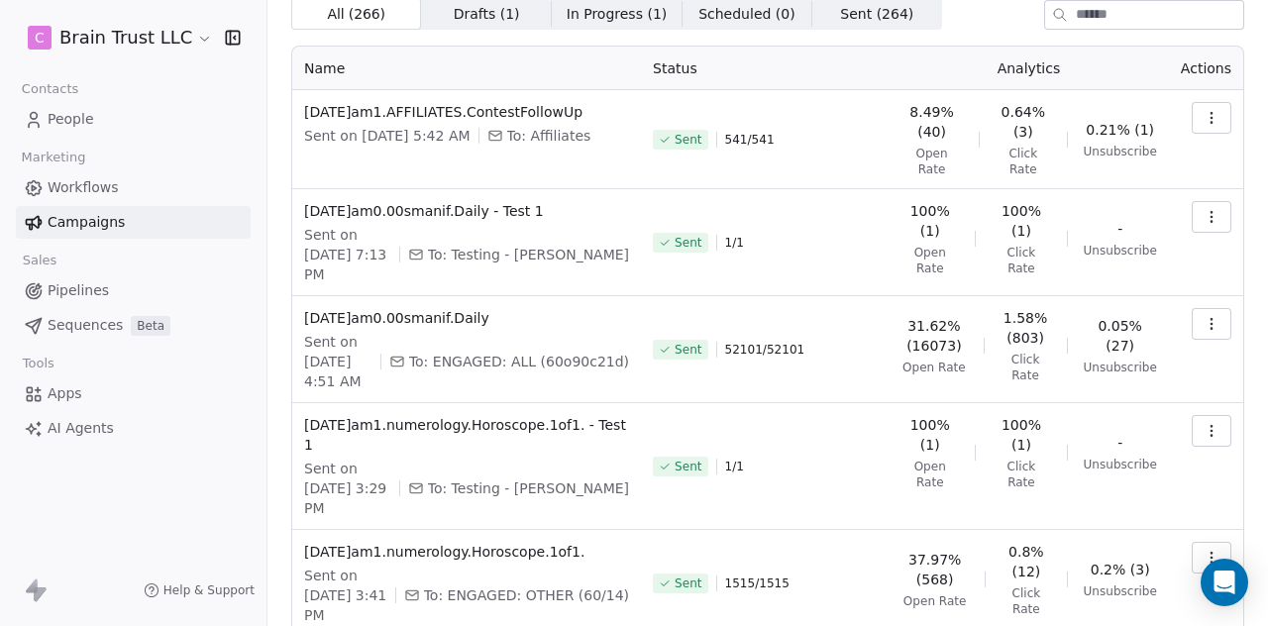
scroll to position [68, 0]
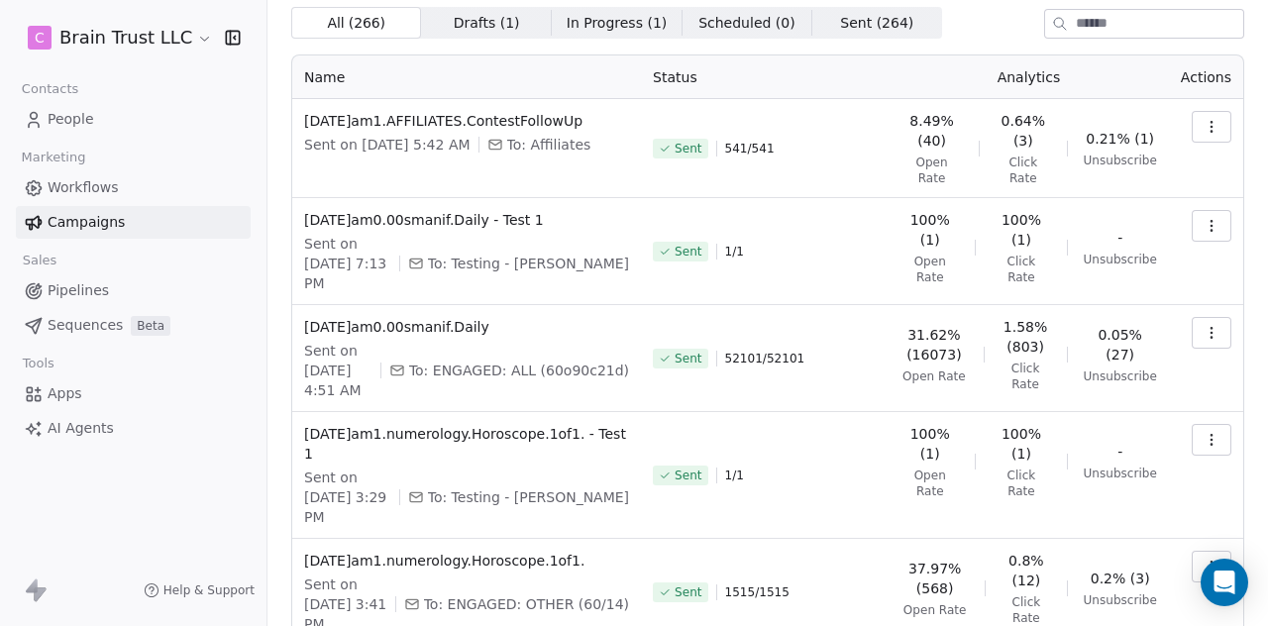
click at [1203, 559] on icon "button" at bounding box center [1211, 567] width 16 height 16
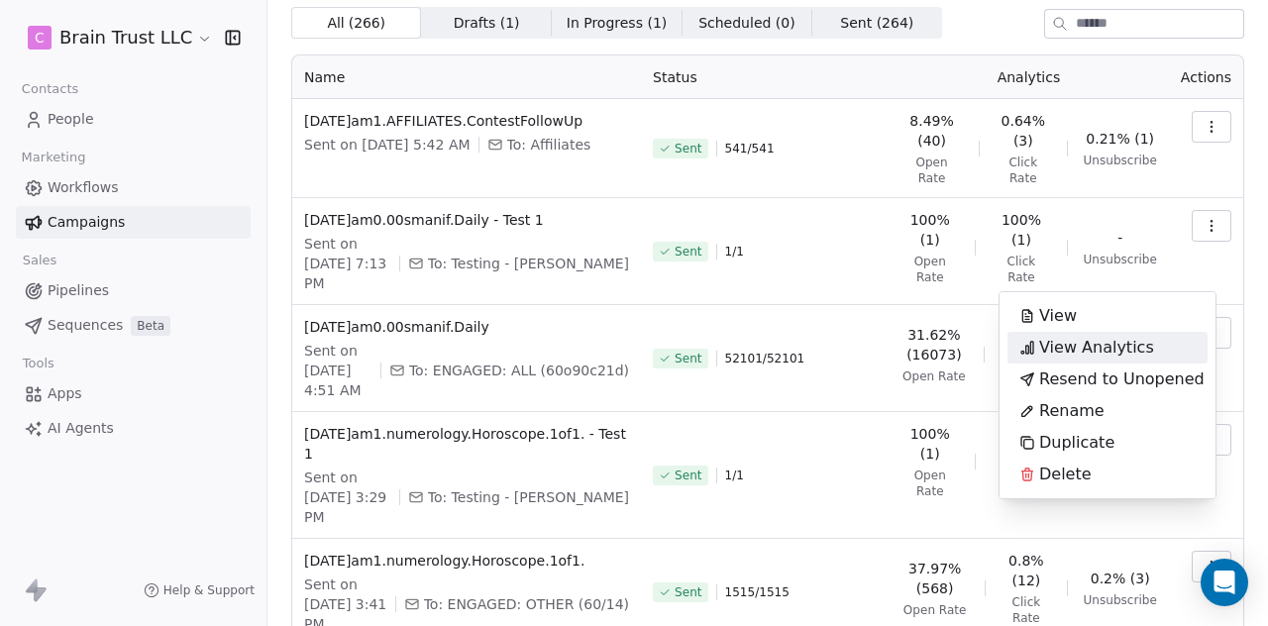
click at [1129, 348] on span "View Analytics" at bounding box center [1096, 348] width 115 height 24
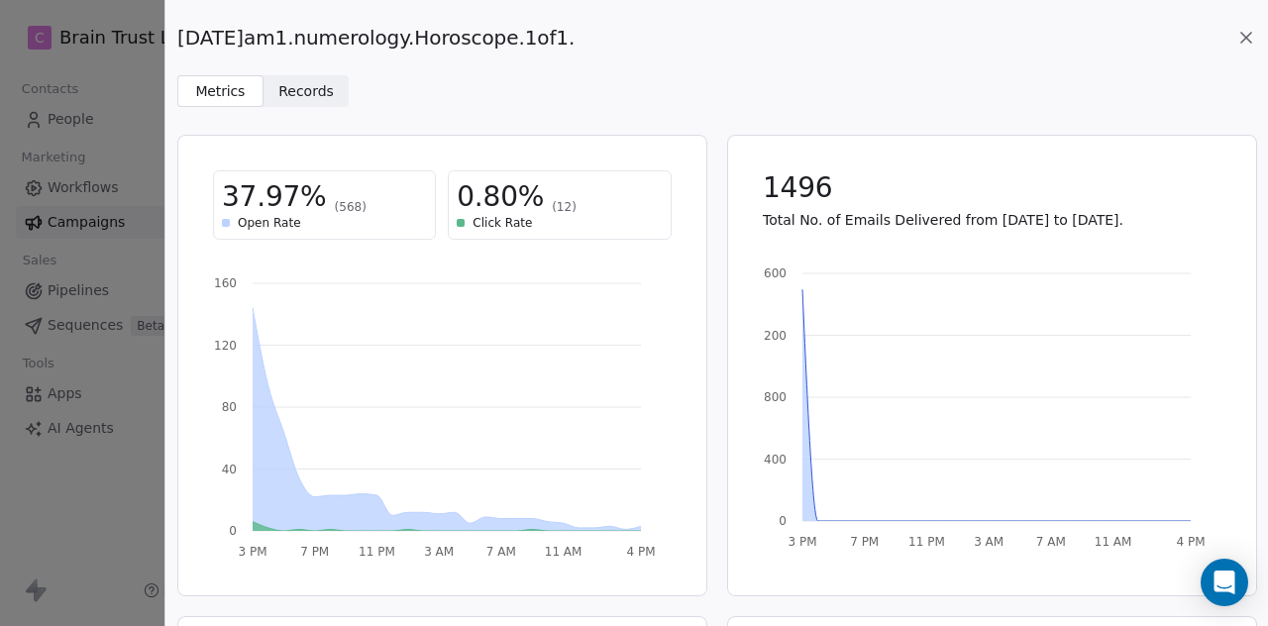
drag, startPoint x: 580, startPoint y: 33, endPoint x: 181, endPoint y: 37, distance: 399.1
click at [181, 37] on span "[DATE]am1.numerology.Horoscope.1of1." at bounding box center [375, 38] width 397 height 28
copy span "[DATE]am1.numerology.Horoscope.1of1."
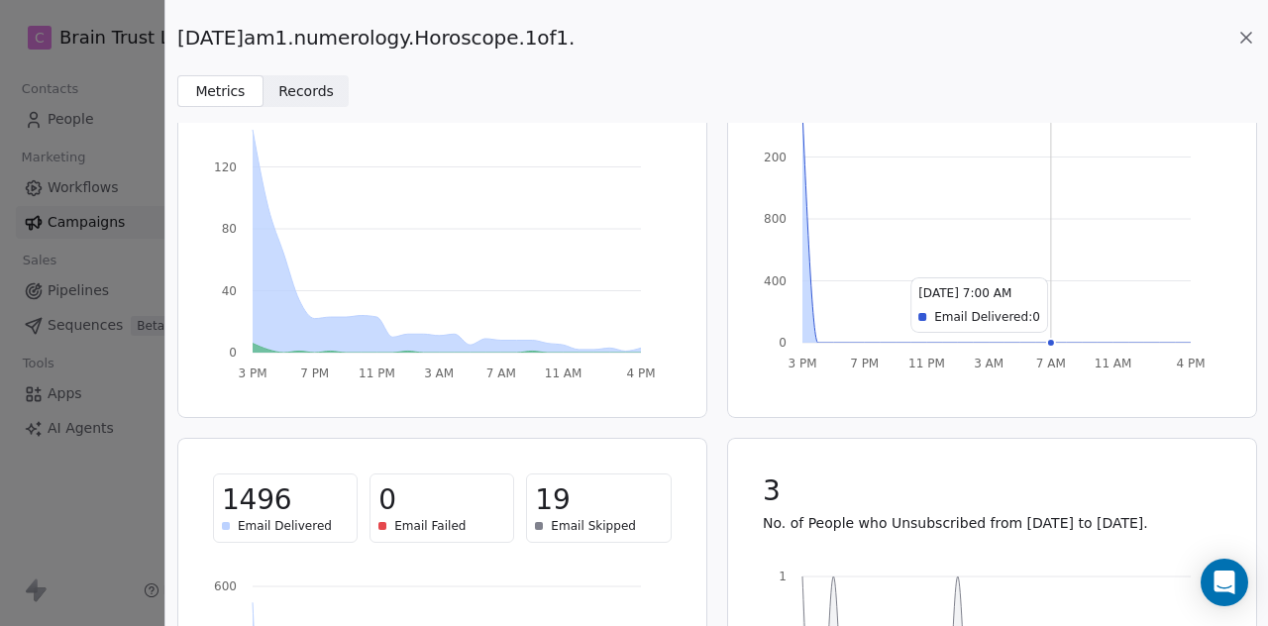
scroll to position [179, 0]
click at [1244, 36] on icon at bounding box center [1246, 38] width 10 height 10
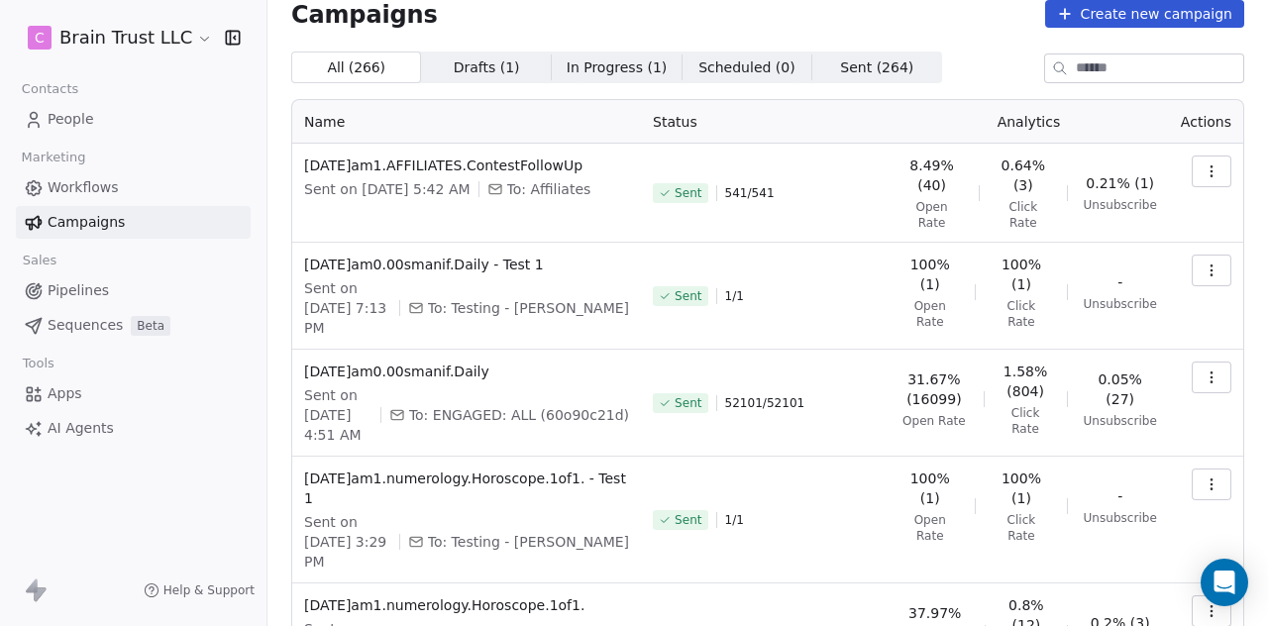
scroll to position [0, 0]
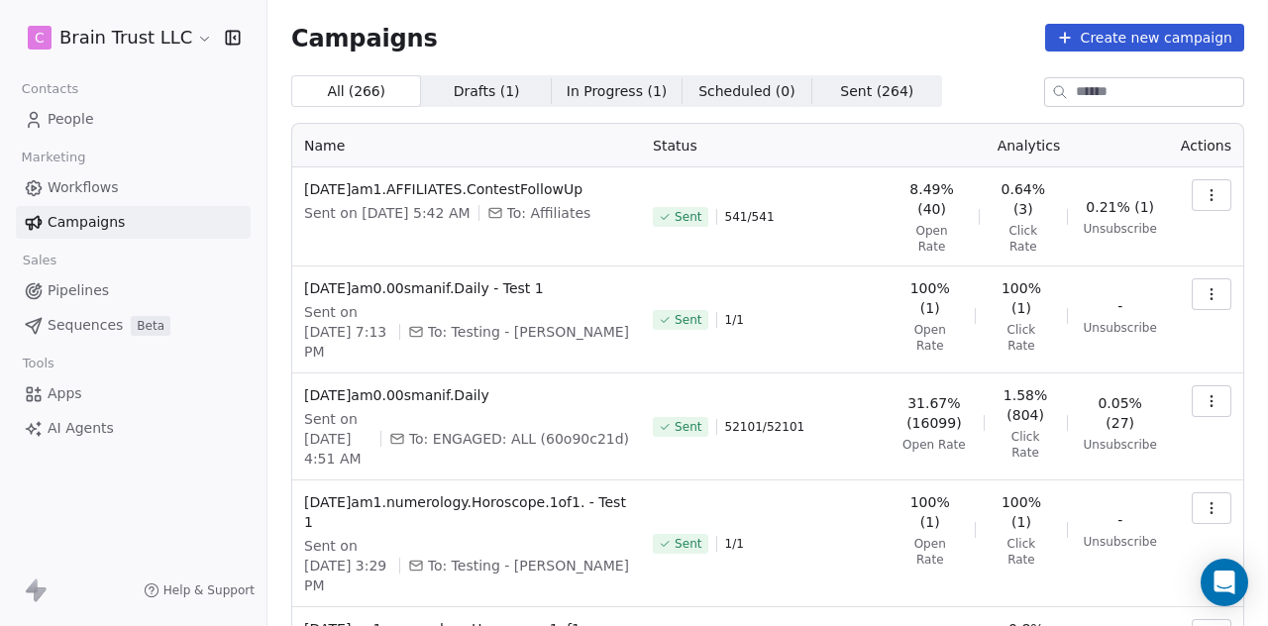
click at [1203, 393] on icon "button" at bounding box center [1211, 401] width 16 height 16
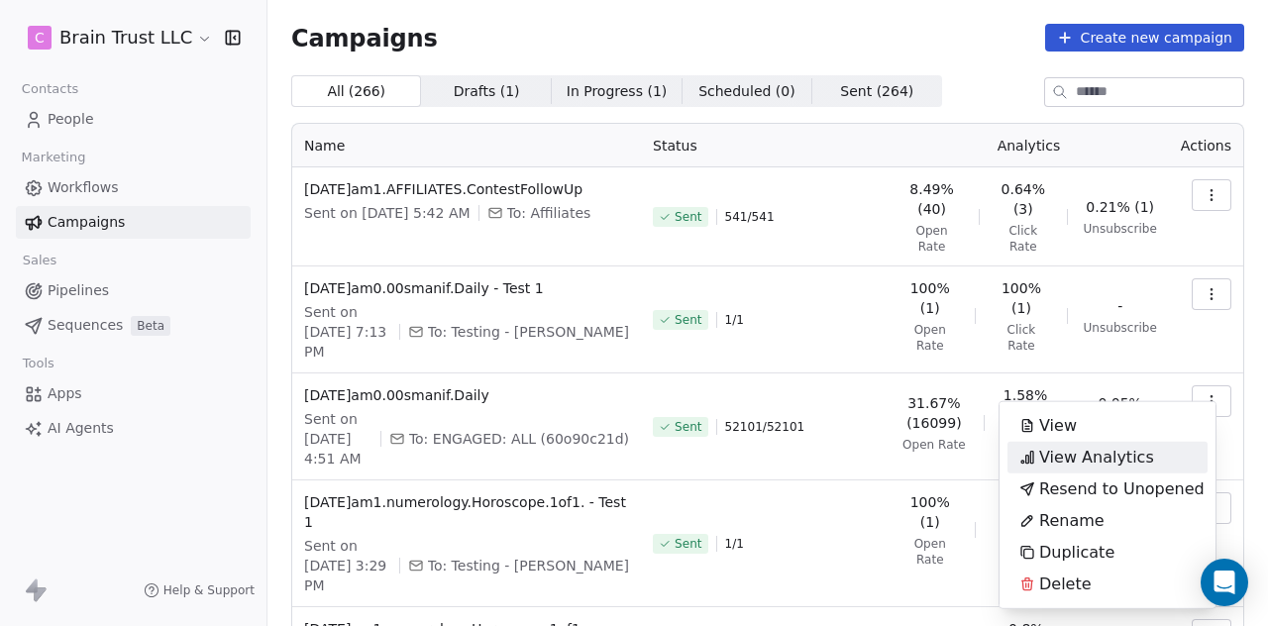
click at [1109, 453] on span "View Analytics" at bounding box center [1096, 458] width 115 height 24
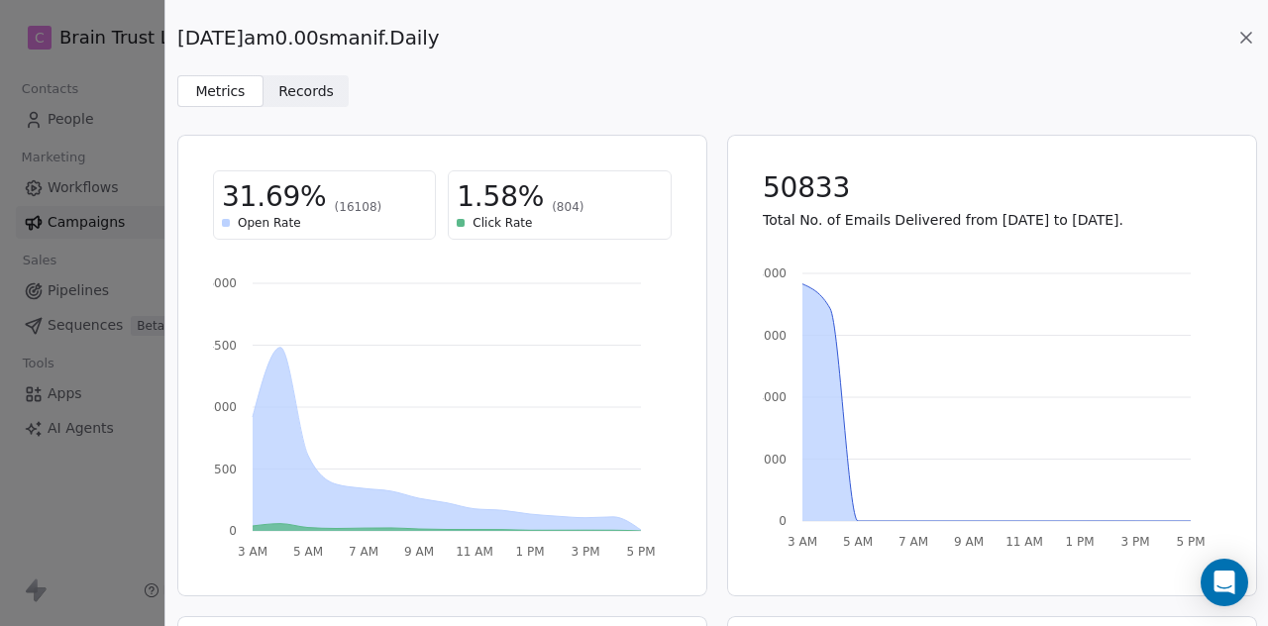
drag, startPoint x: 457, startPoint y: 37, endPoint x: 179, endPoint y: 42, distance: 277.3
click at [179, 42] on span "[DATE]am0.00smanif.Daily" at bounding box center [307, 38] width 261 height 28
copy span "[DATE]am0.00smanif.Daily"
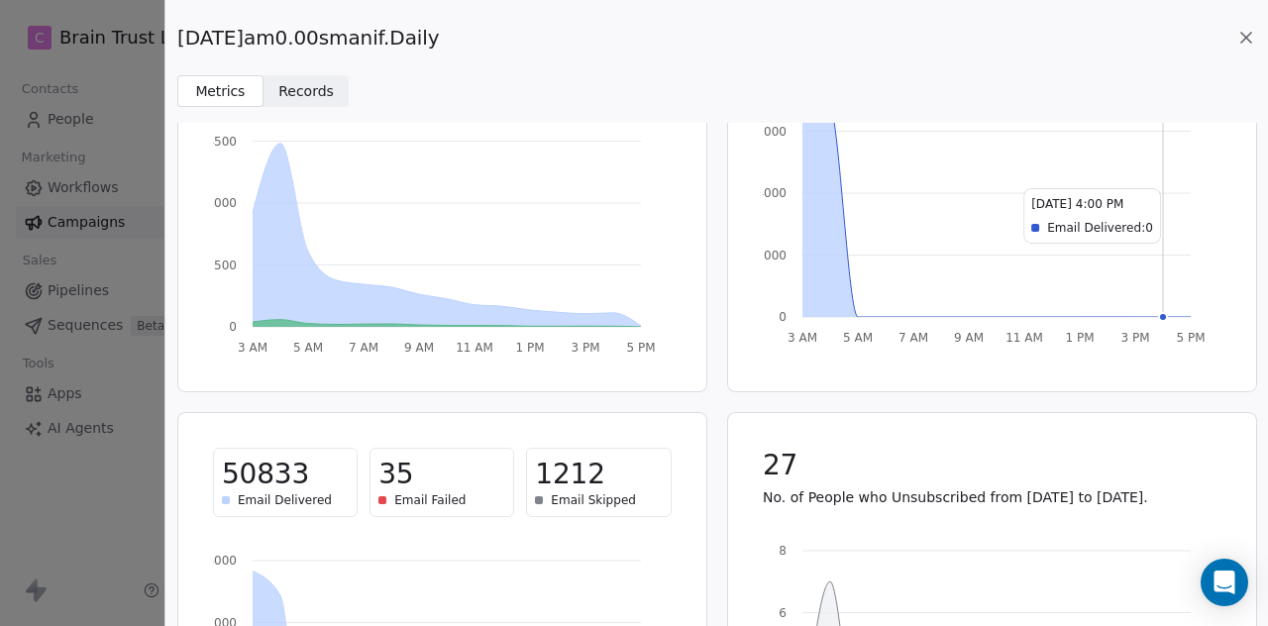
scroll to position [206, 0]
click at [1249, 31] on icon at bounding box center [1246, 38] width 20 height 20
